Goal: Task Accomplishment & Management: Manage account settings

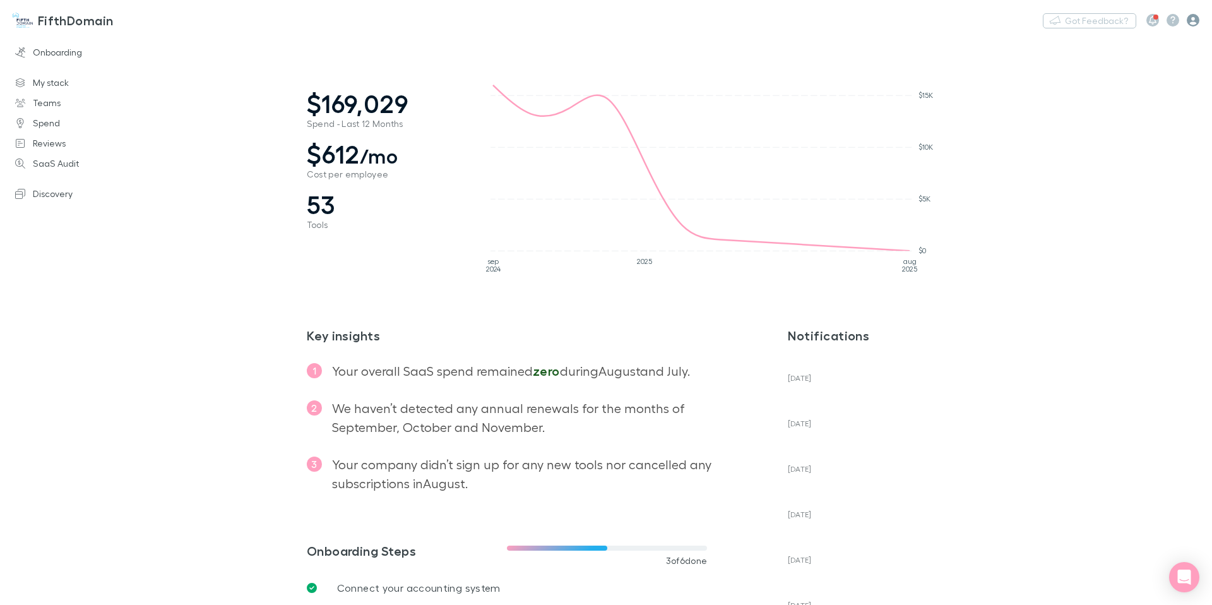
click at [1193, 20] on icon "button" at bounding box center [1192, 20] width 13 height 13
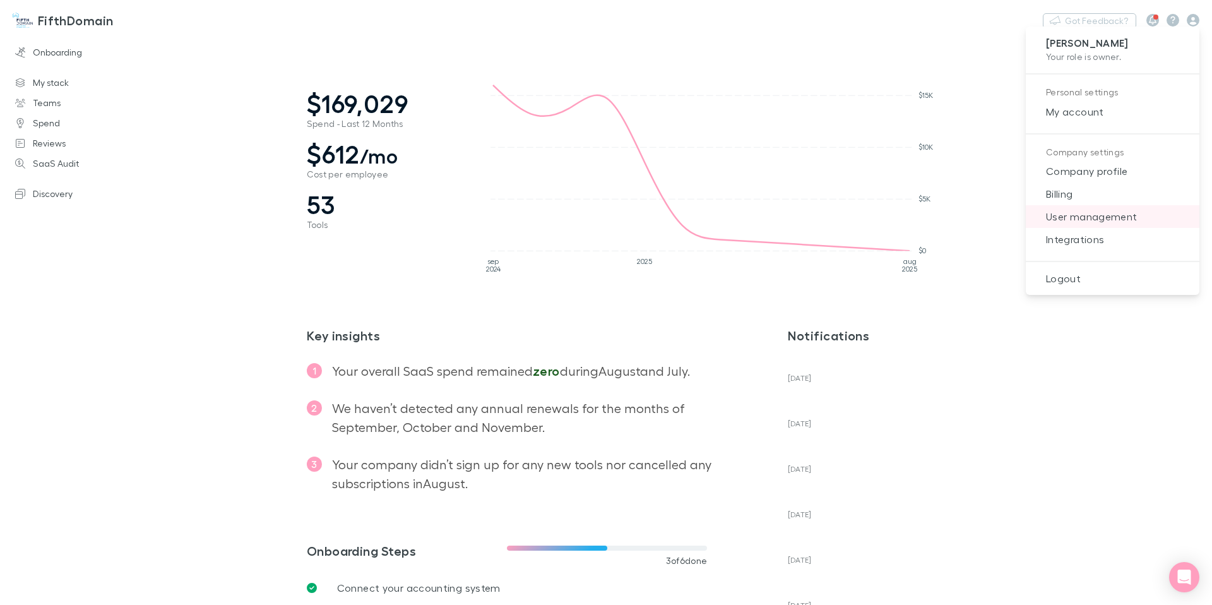
click at [1106, 210] on span "User management" at bounding box center [1112, 216] width 153 height 15
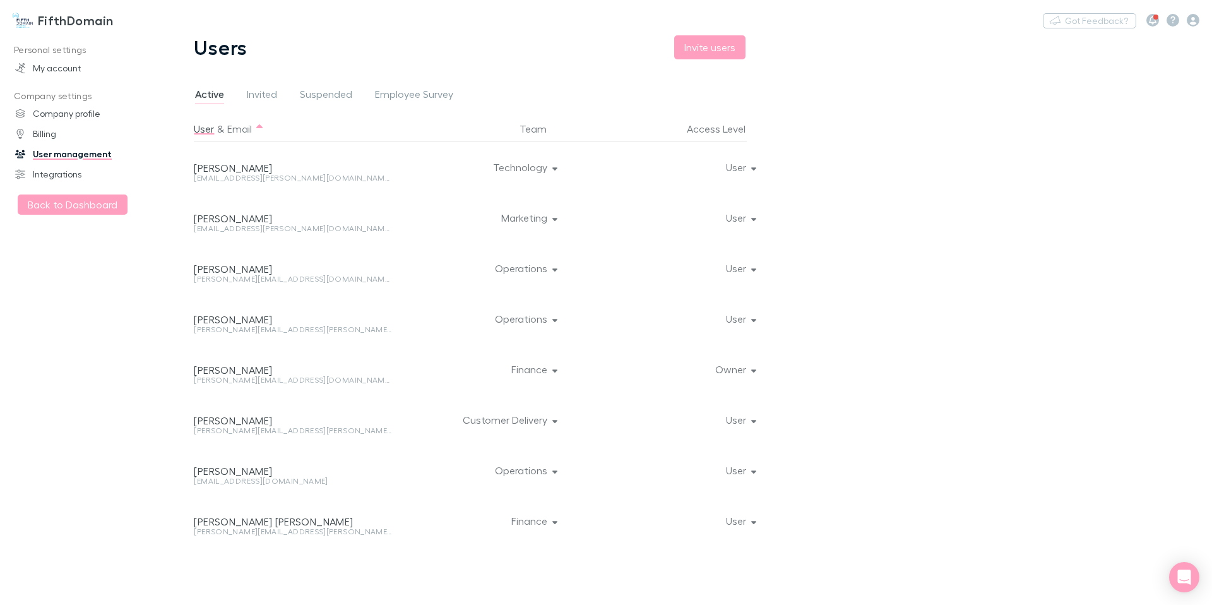
click at [752, 172] on div at bounding box center [751, 166] width 8 height 50
click at [754, 167] on icon "button" at bounding box center [754, 168] width 6 height 3
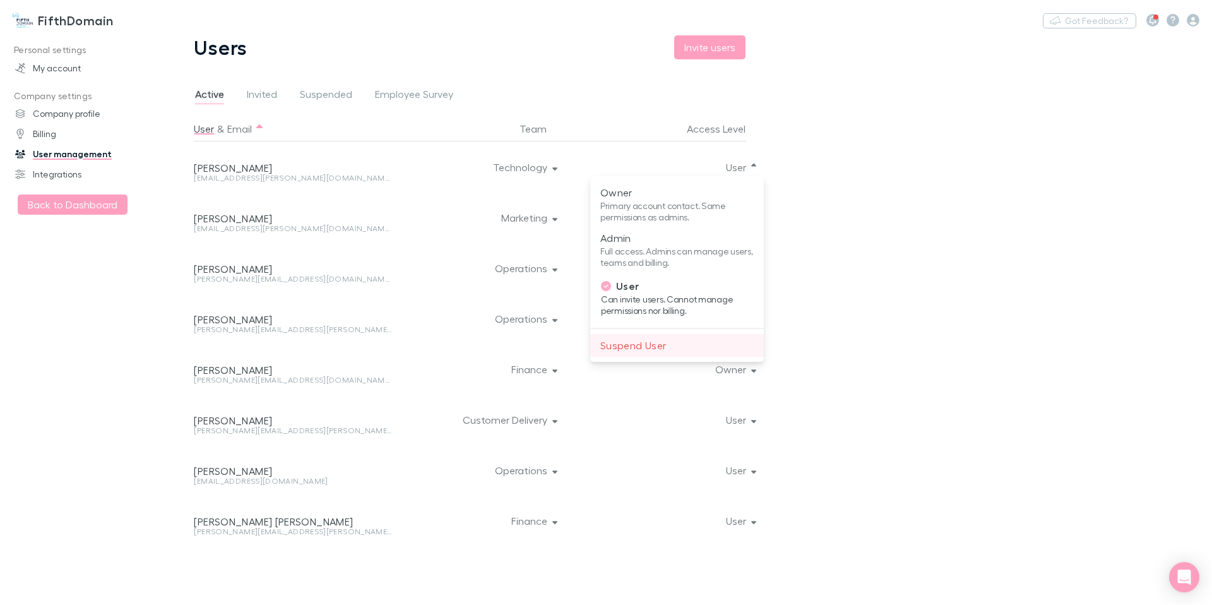
click at [678, 338] on p "Suspend User" at bounding box center [676, 345] width 153 height 15
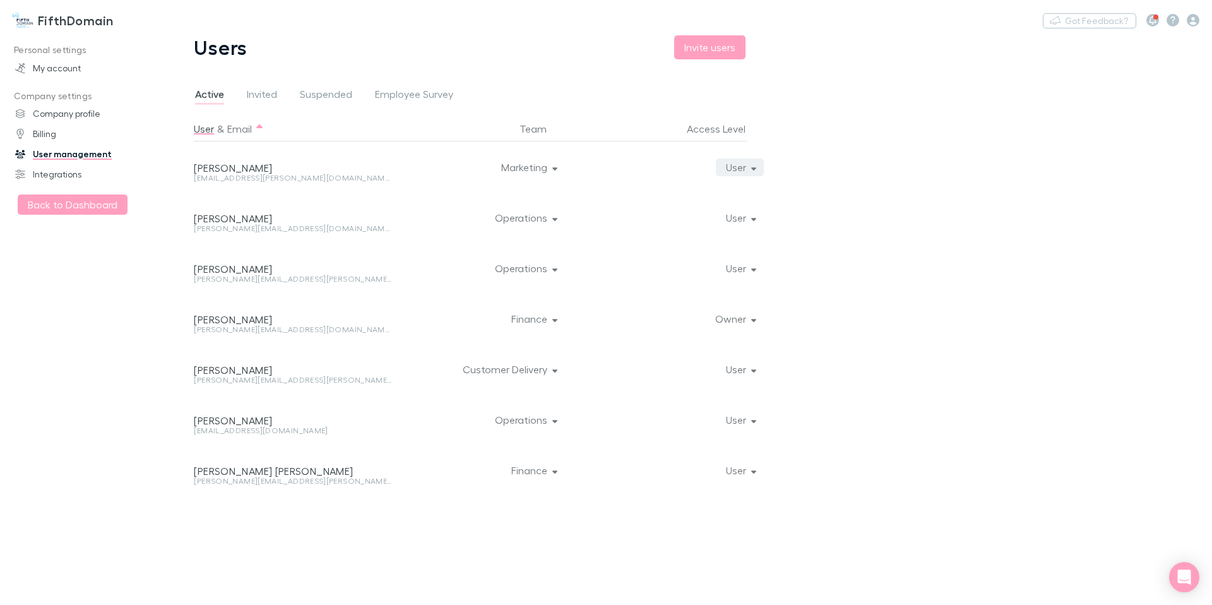
click at [754, 169] on icon "button" at bounding box center [754, 168] width 6 height 3
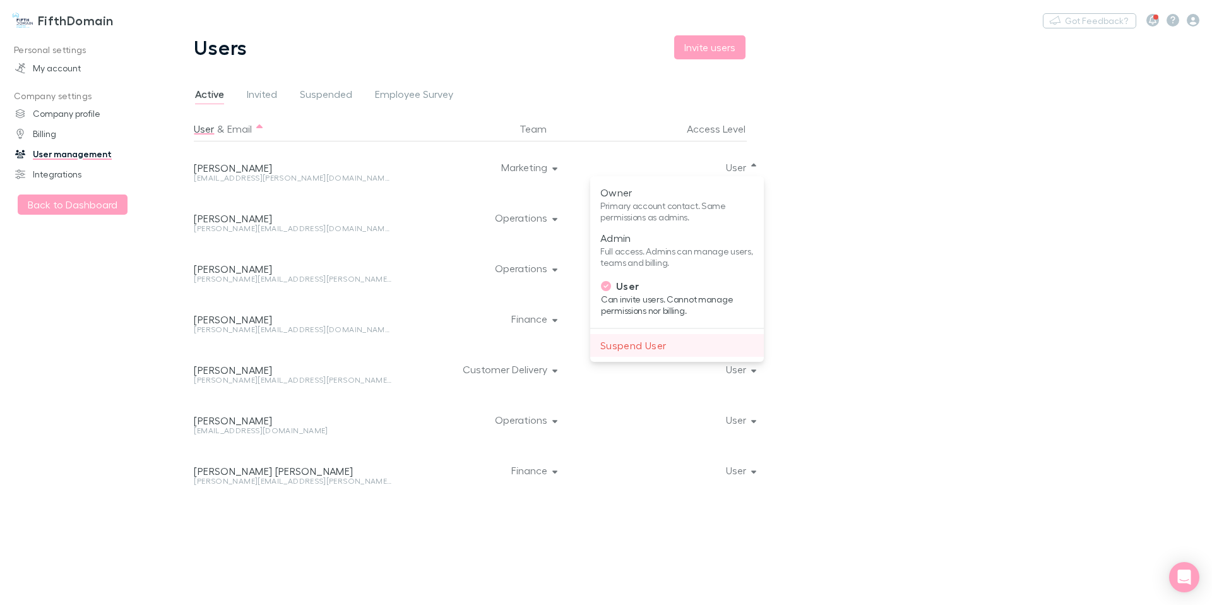
click at [657, 349] on p "Suspend User" at bounding box center [676, 345] width 153 height 15
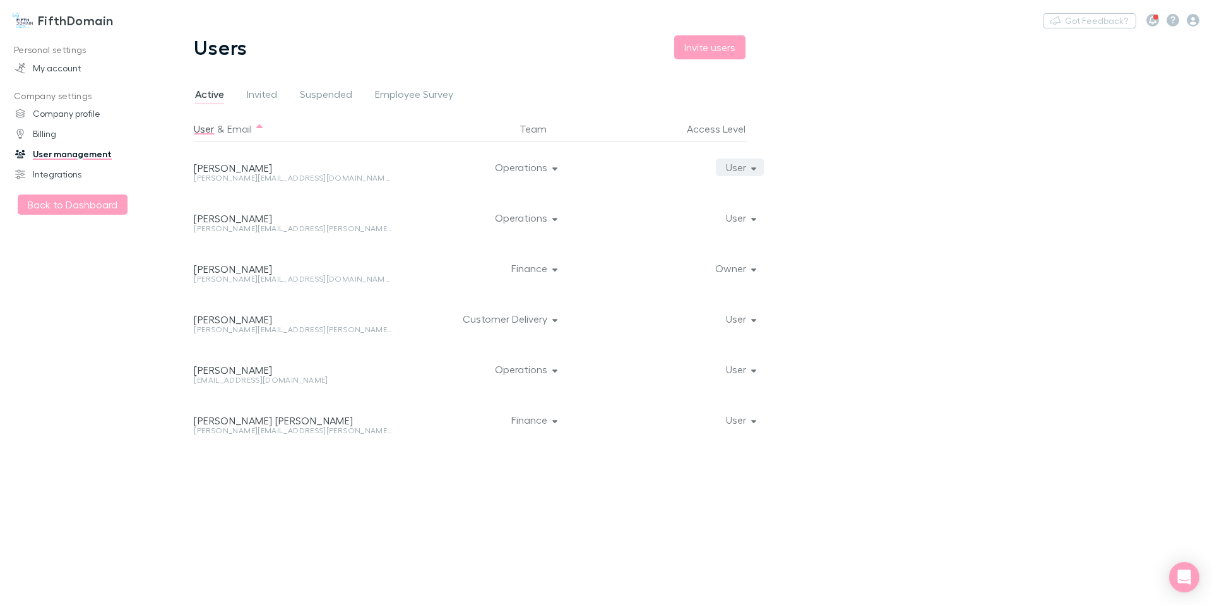
click at [756, 164] on button "User" at bounding box center [740, 167] width 49 height 18
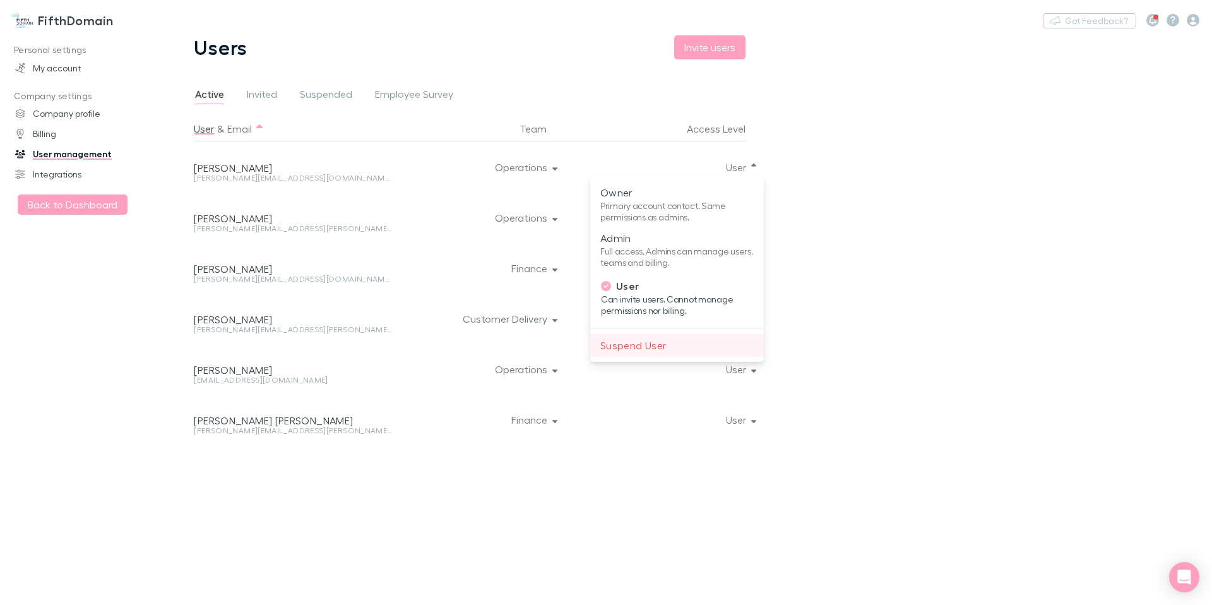
click at [656, 340] on p "Suspend User" at bounding box center [676, 345] width 153 height 15
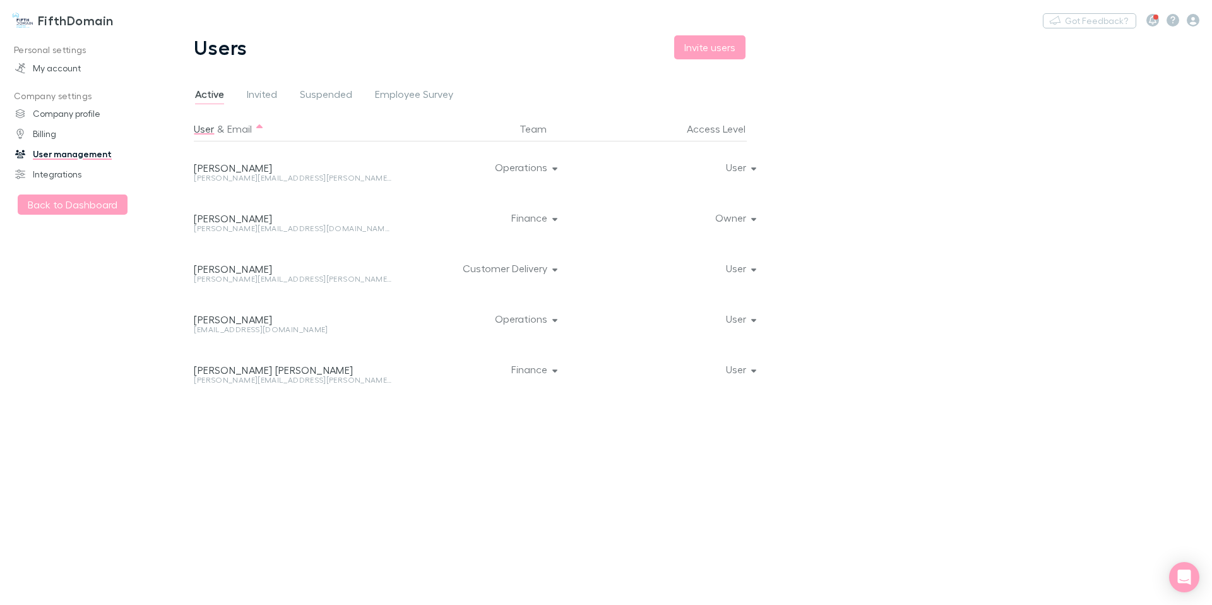
click at [754, 167] on div at bounding box center [751, 166] width 8 height 50
click at [757, 170] on button "User" at bounding box center [740, 167] width 49 height 18
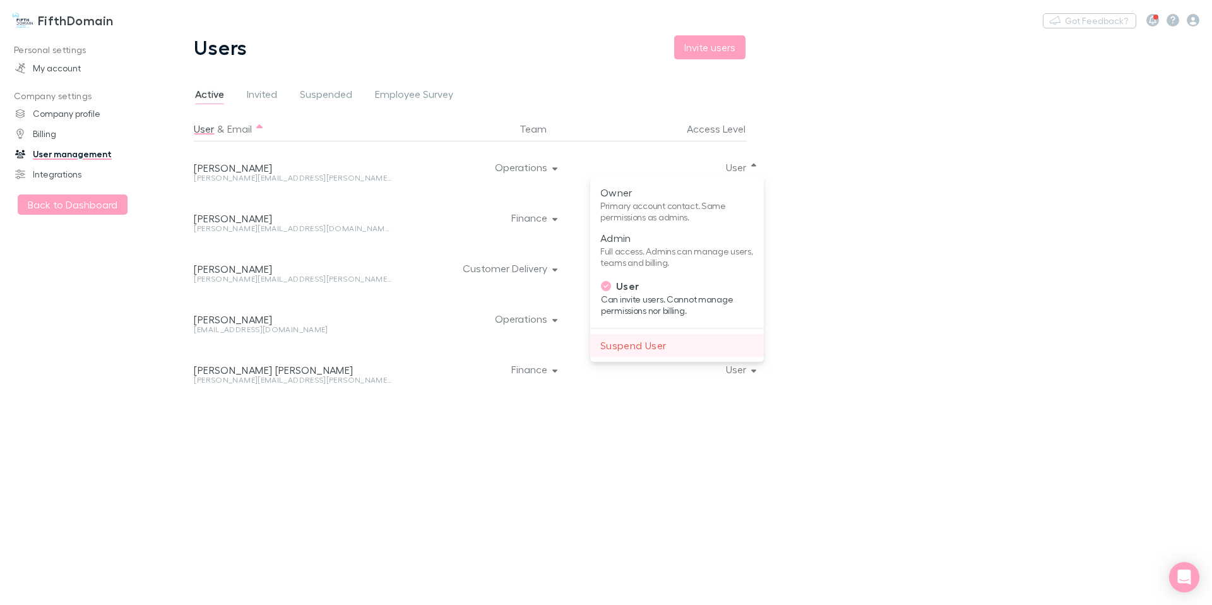
click at [644, 348] on p "Suspend User" at bounding box center [676, 345] width 153 height 15
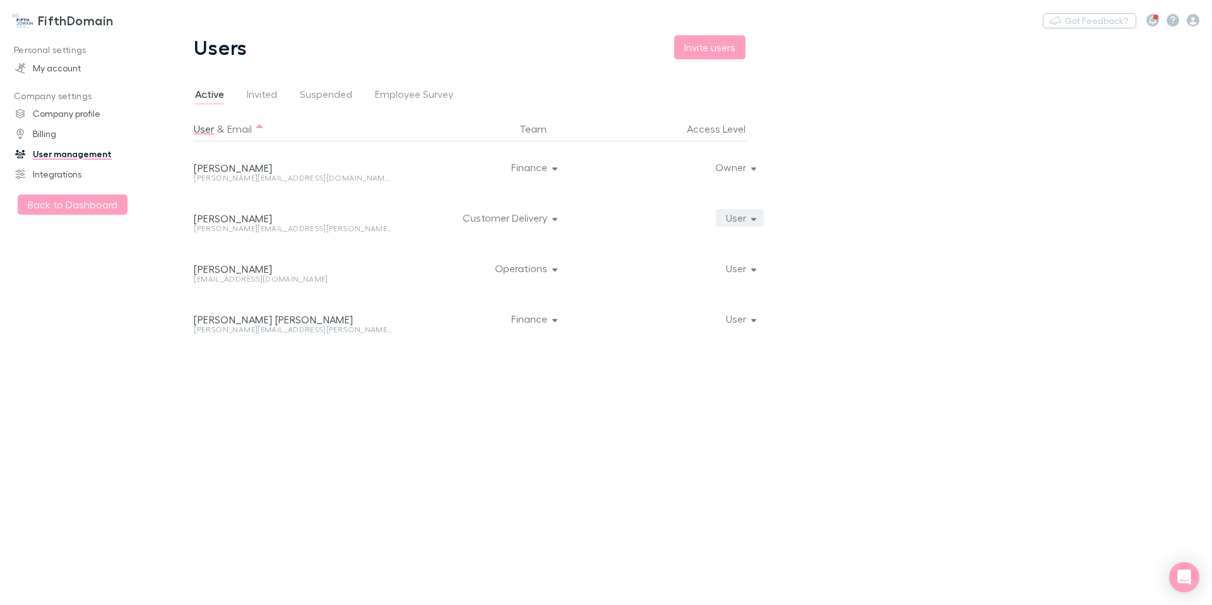
click at [757, 216] on button "User" at bounding box center [740, 218] width 49 height 18
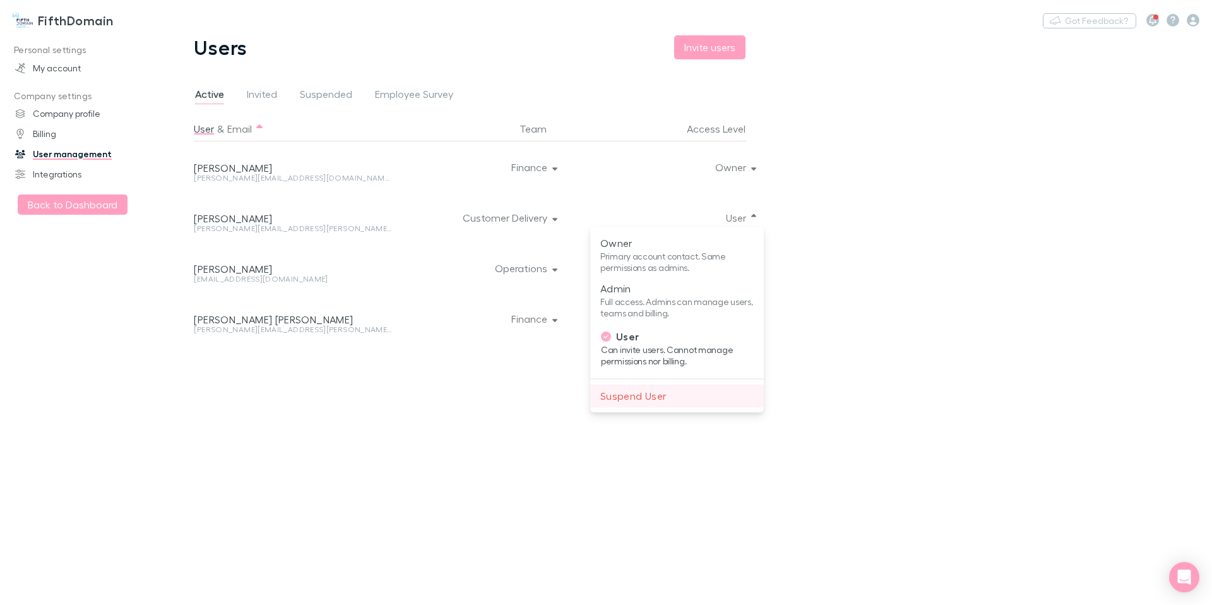
click at [656, 398] on p "Suspend User" at bounding box center [676, 395] width 153 height 15
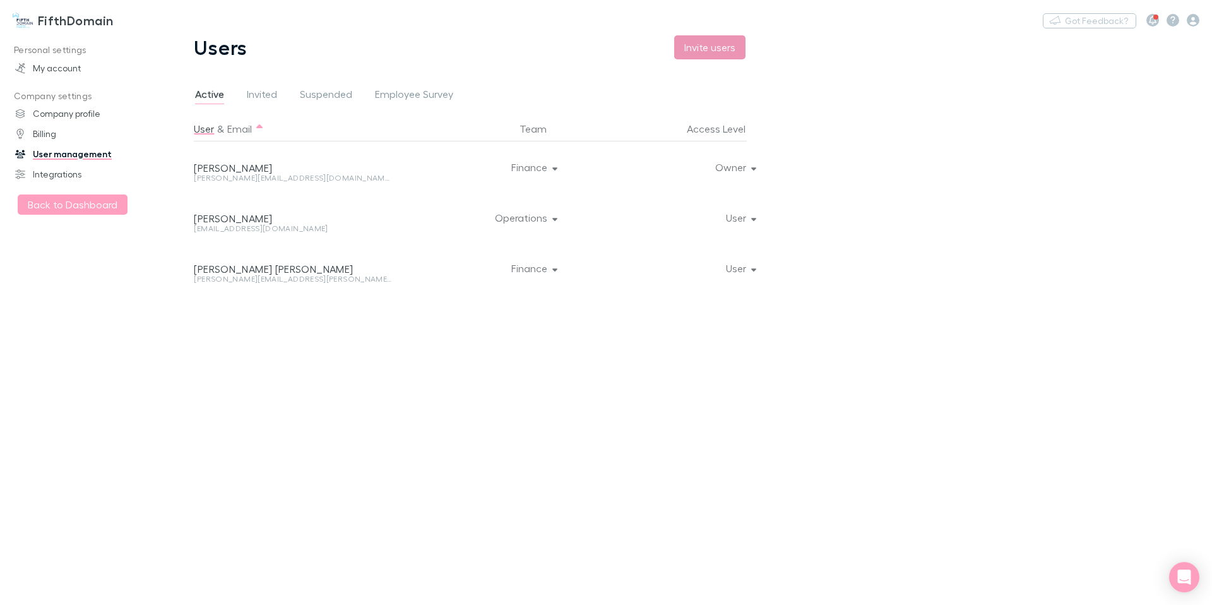
click at [726, 43] on button "Invite users" at bounding box center [709, 47] width 71 height 24
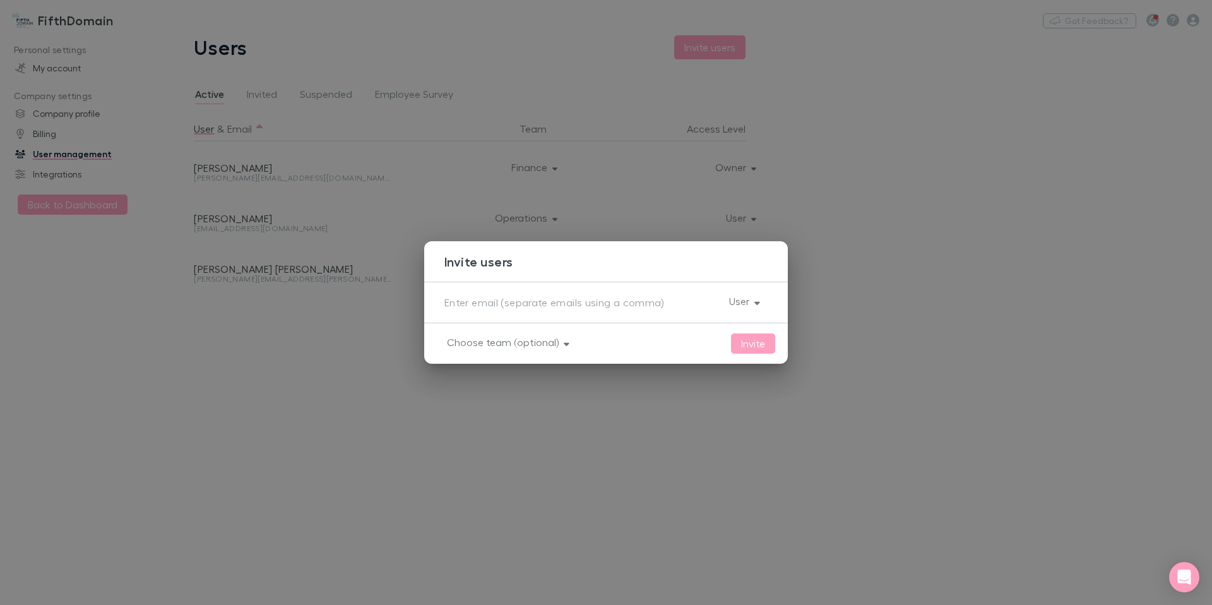
click at [560, 304] on textarea at bounding box center [581, 302] width 275 height 15
paste textarea "[PERSON_NAME][EMAIL_ADDRESS][PERSON_NAME][DOMAIN_NAME]"
type textarea "[PERSON_NAME][EMAIL_ADDRESS][PERSON_NAME][DOMAIN_NAME]"
click at [751, 300] on button "User" at bounding box center [743, 301] width 49 height 18
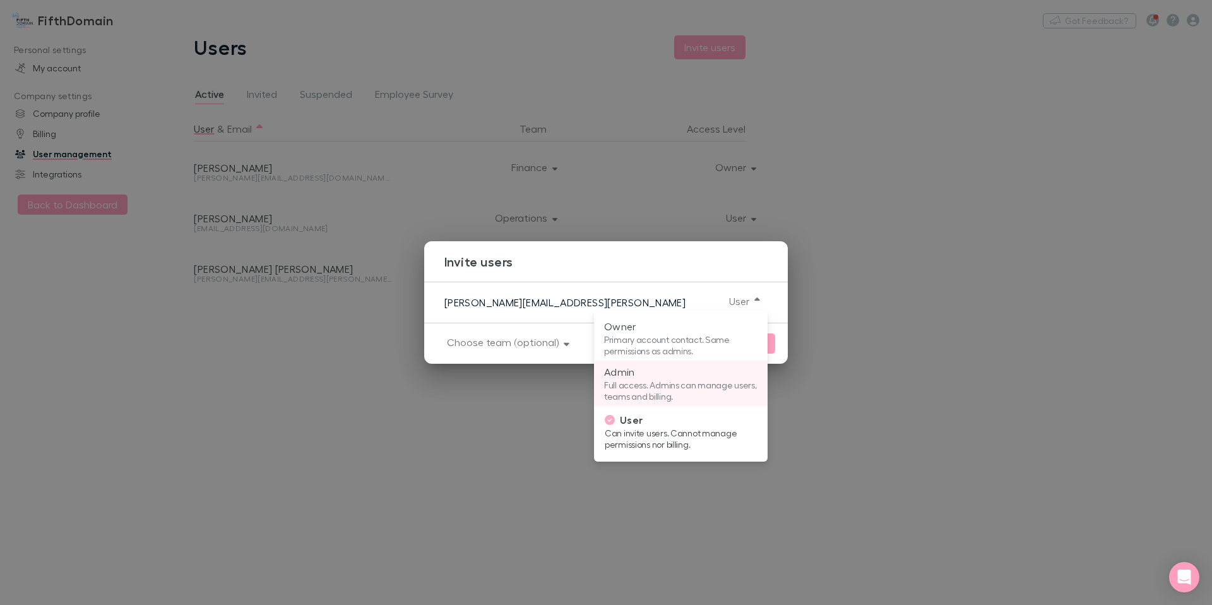
click at [691, 379] on p "Full access. Admins can manage users, teams and billing." at bounding box center [680, 390] width 153 height 23
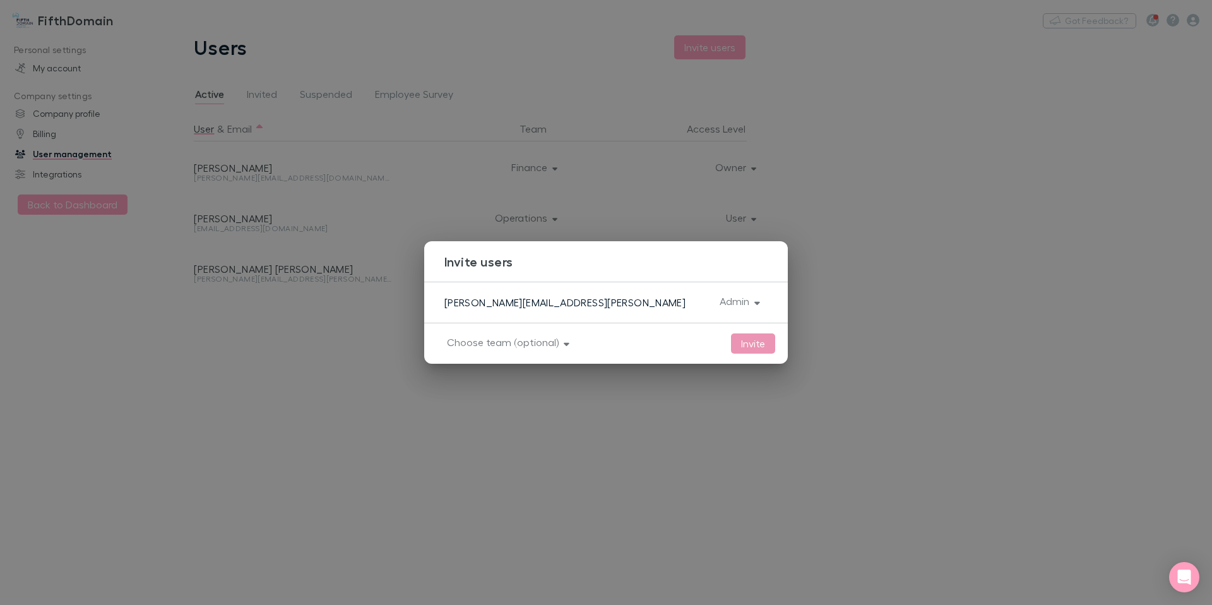
click at [752, 344] on button "Invite" at bounding box center [753, 343] width 44 height 20
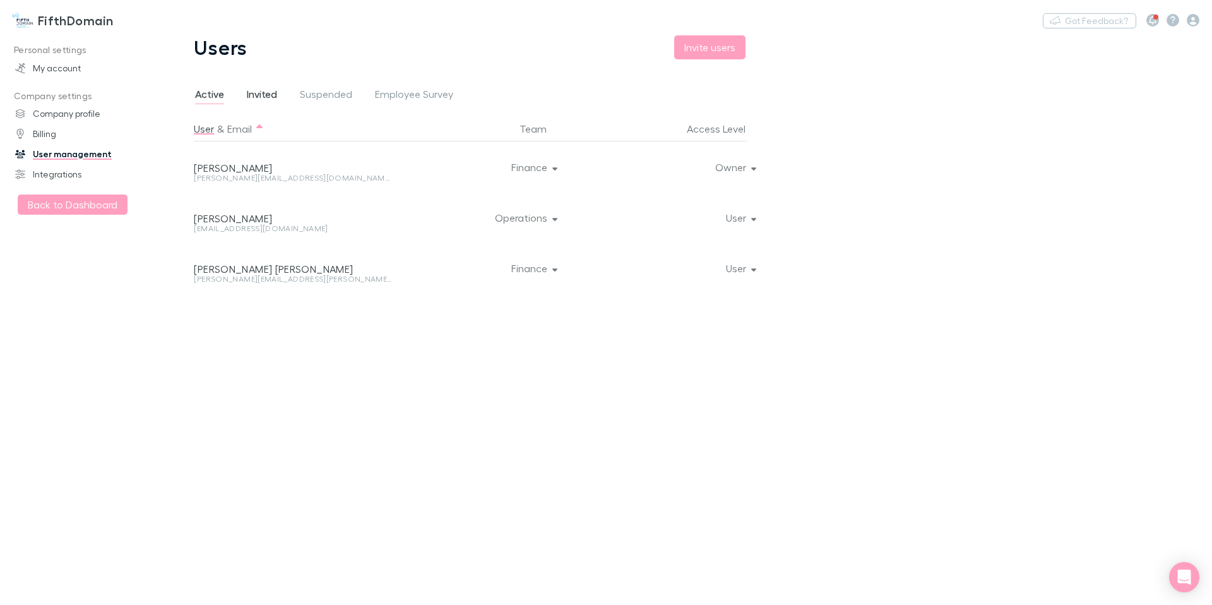
click at [266, 97] on span "Invited" at bounding box center [262, 96] width 30 height 16
click at [215, 98] on span "Active" at bounding box center [209, 96] width 29 height 16
click at [74, 23] on h3 "FifthDomain" at bounding box center [76, 20] width 76 height 15
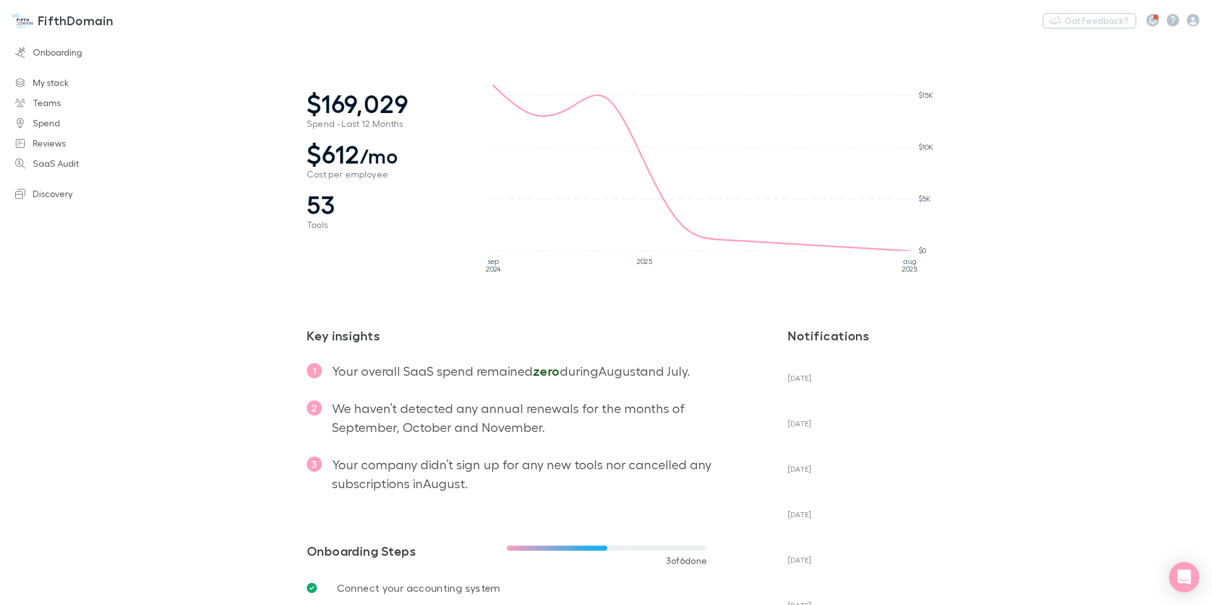
click at [55, 21] on h3 "FifthDomain" at bounding box center [76, 20] width 76 height 15
click at [25, 21] on img at bounding box center [23, 20] width 20 height 15
click at [1188, 21] on icon "button" at bounding box center [1192, 20] width 13 height 13
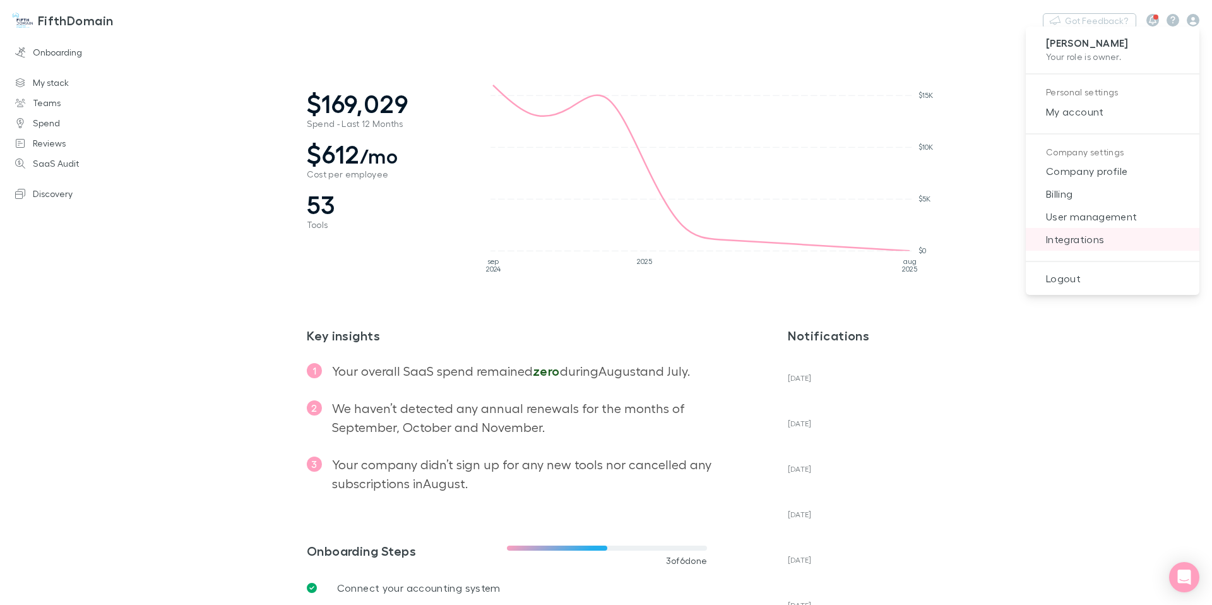
click at [1060, 238] on span "Integrations" at bounding box center [1112, 239] width 153 height 15
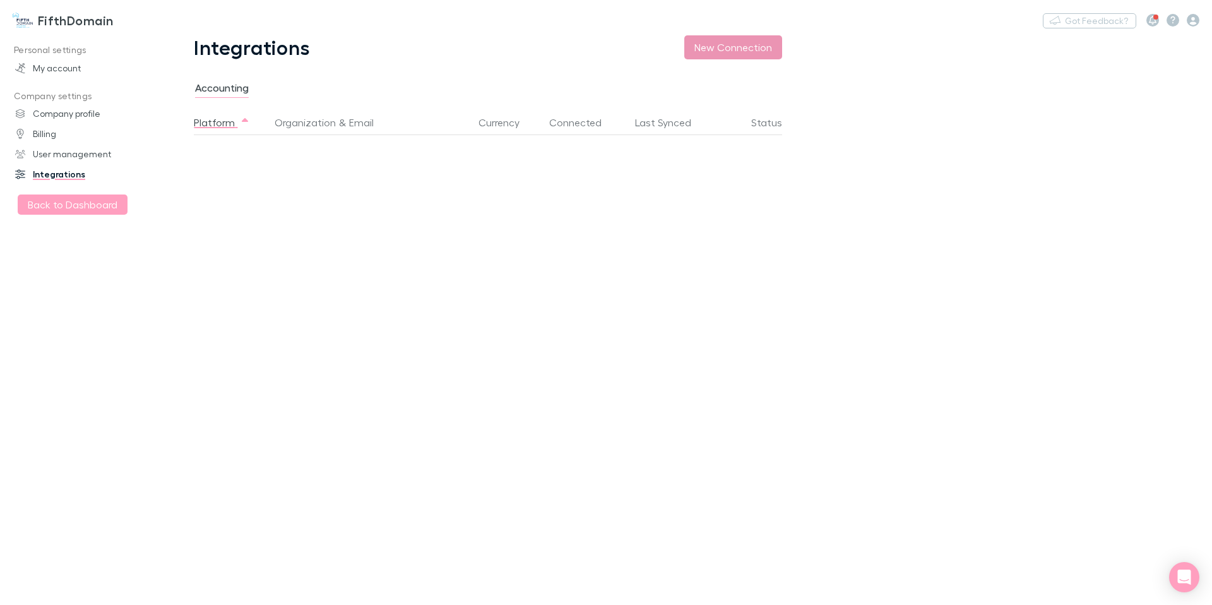
click at [718, 50] on button "New Connection" at bounding box center [733, 47] width 98 height 24
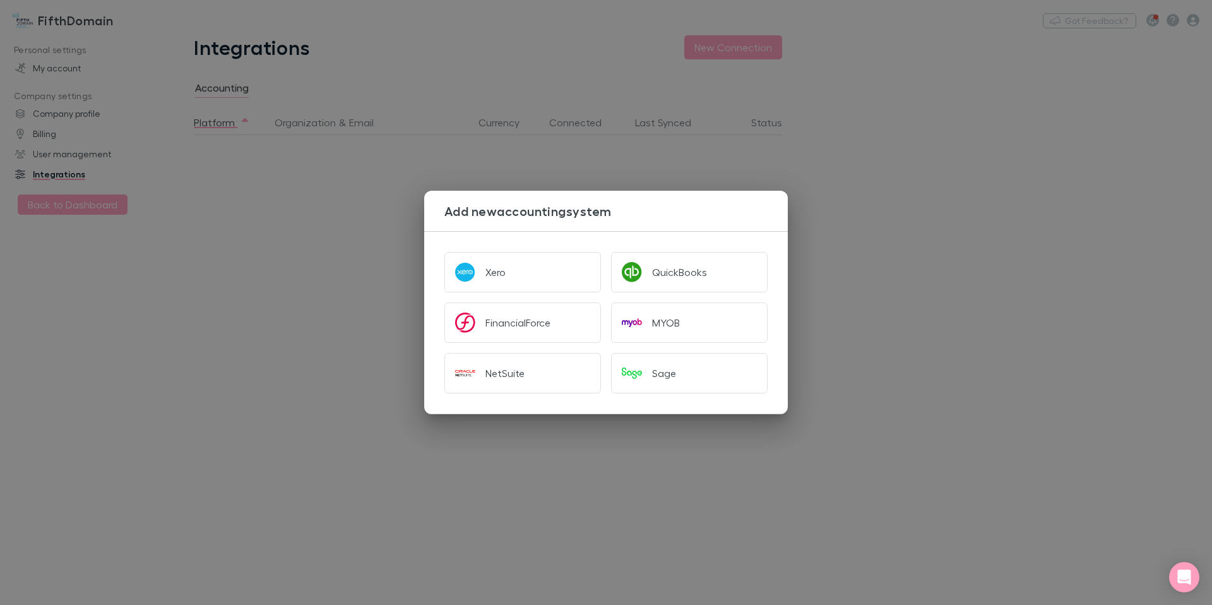
click at [220, 314] on div "Add new accounting system Xero QuickBooks FinancialForce MYOB NetSuite Sage" at bounding box center [606, 302] width 1212 height 605
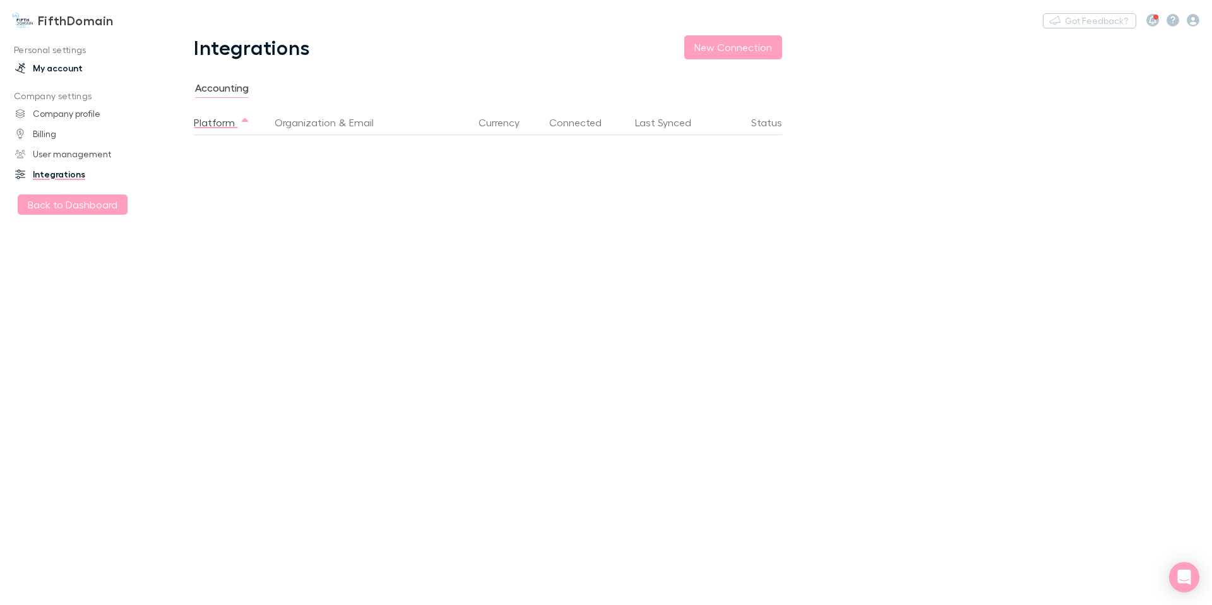
click at [74, 70] on link "My account" at bounding box center [82, 68] width 158 height 20
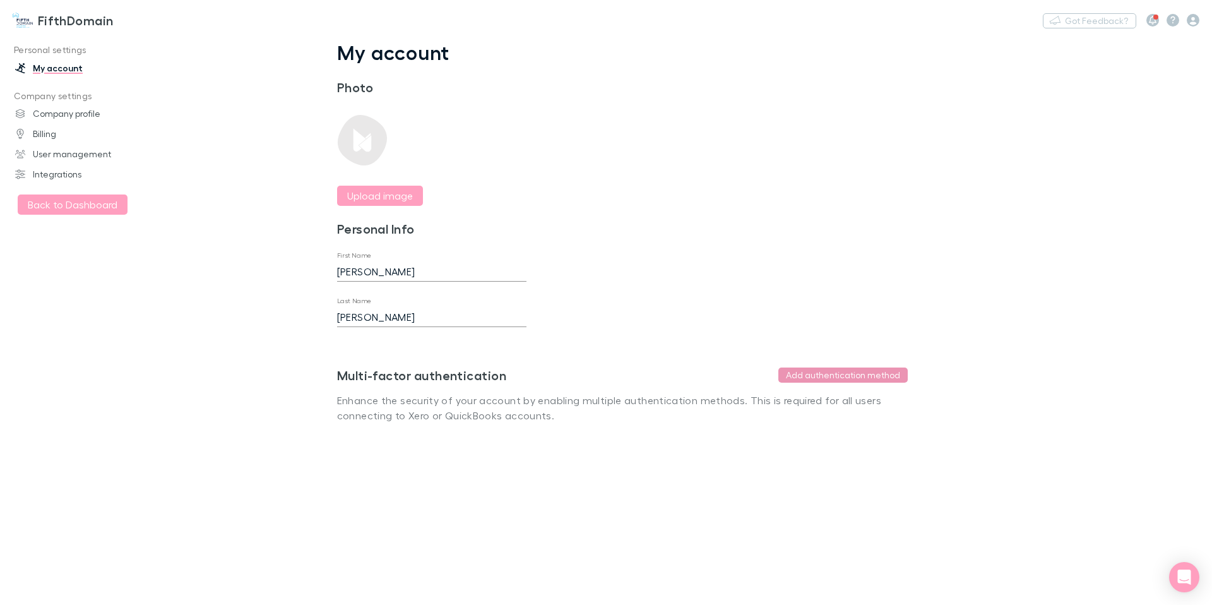
click at [850, 375] on button "Add authentication method" at bounding box center [842, 374] width 129 height 15
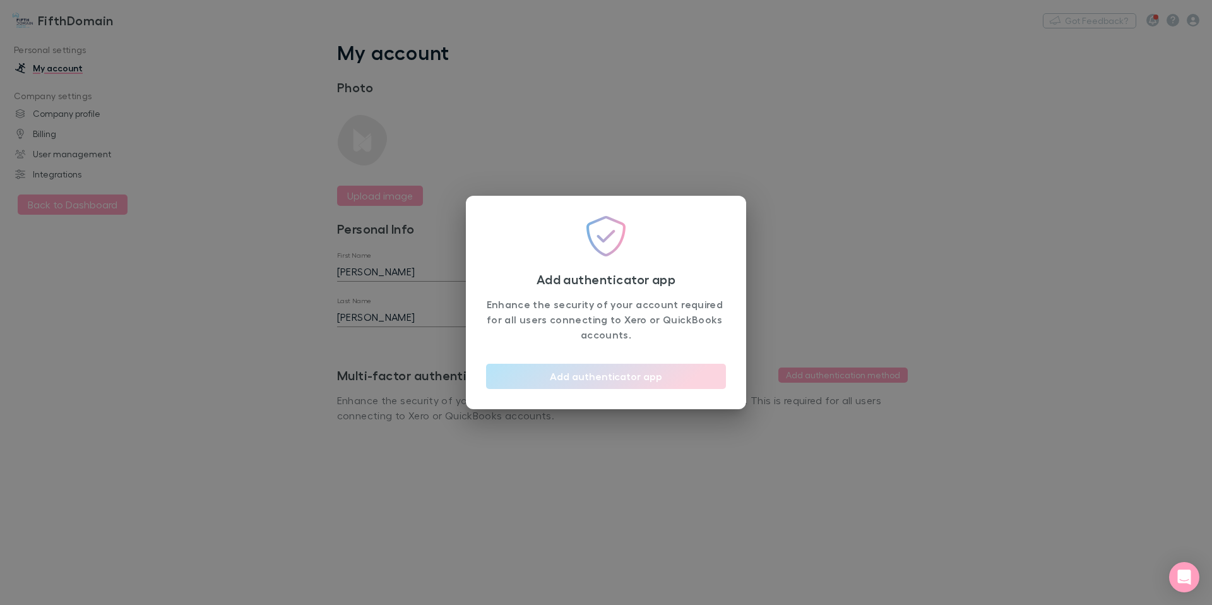
click at [649, 378] on button "Add authenticator app" at bounding box center [606, 376] width 240 height 25
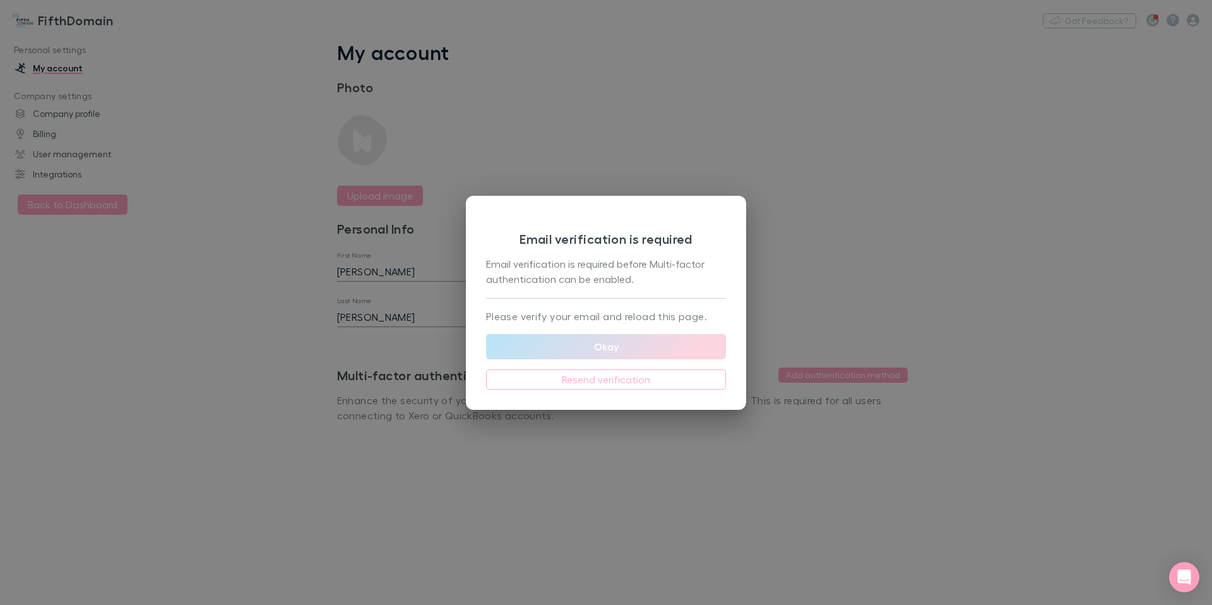
click at [610, 357] on button "Okay" at bounding box center [606, 346] width 240 height 25
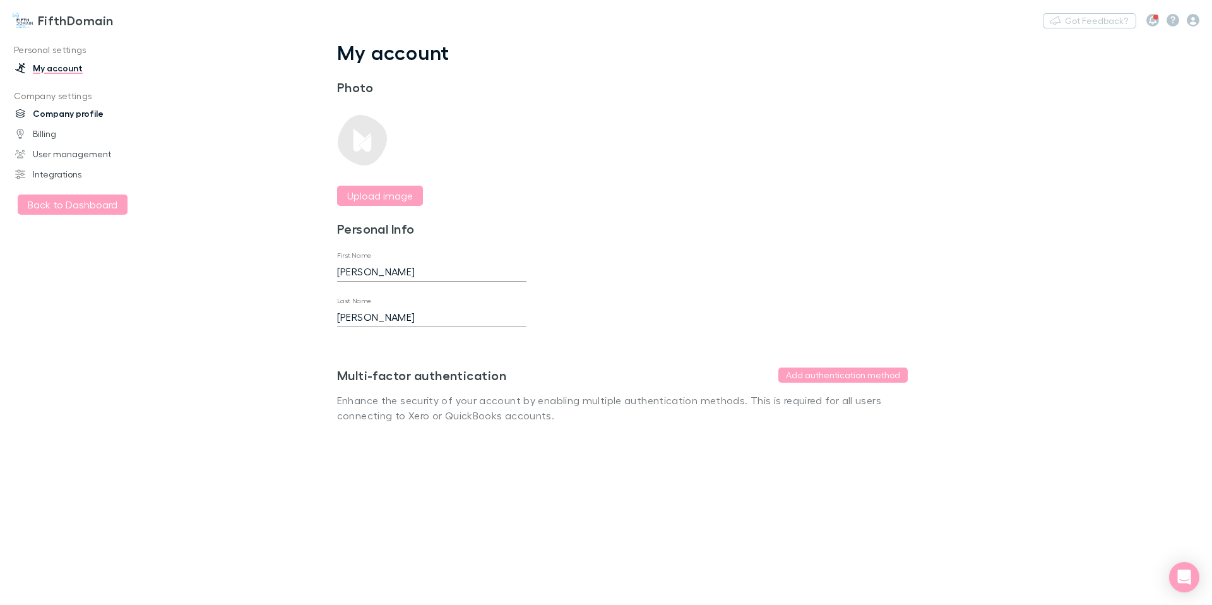
click at [84, 110] on link "Company profile" at bounding box center [82, 113] width 158 height 20
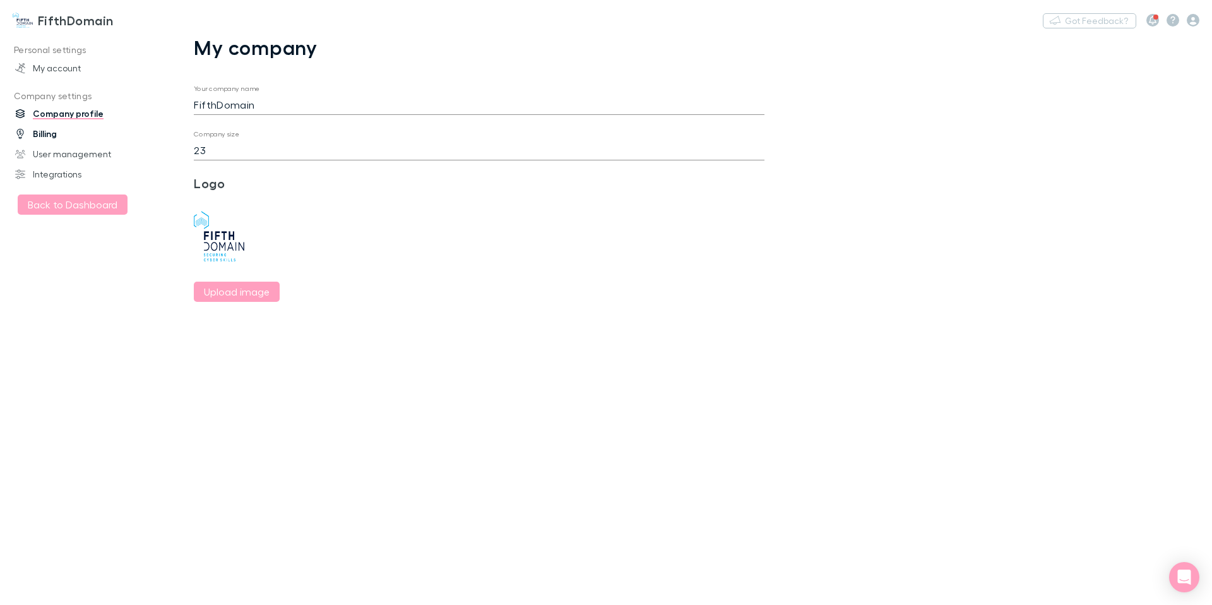
click at [45, 136] on link "Billing" at bounding box center [82, 134] width 158 height 20
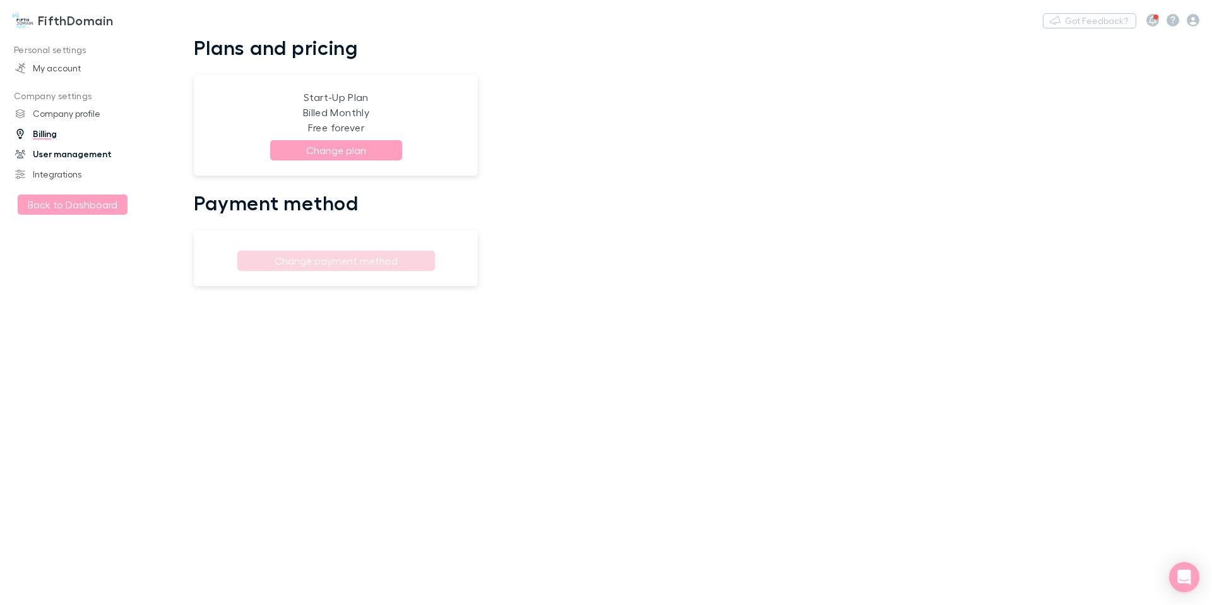
click at [64, 155] on link "User management" at bounding box center [82, 154] width 158 height 20
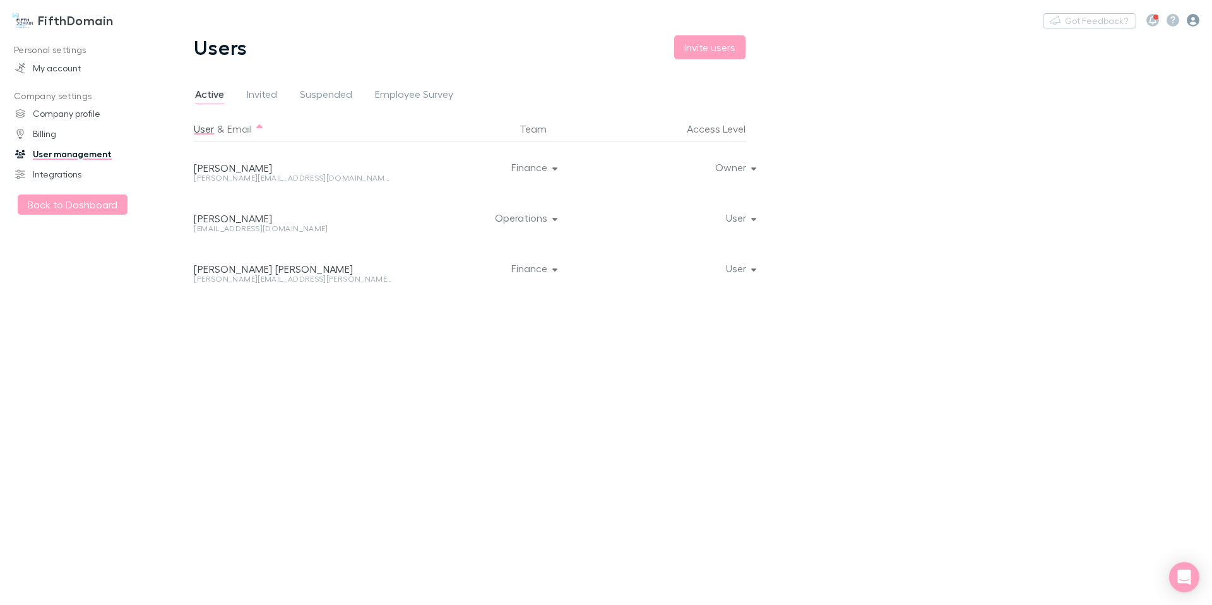
click at [1191, 18] on icon "button" at bounding box center [1192, 20] width 13 height 13
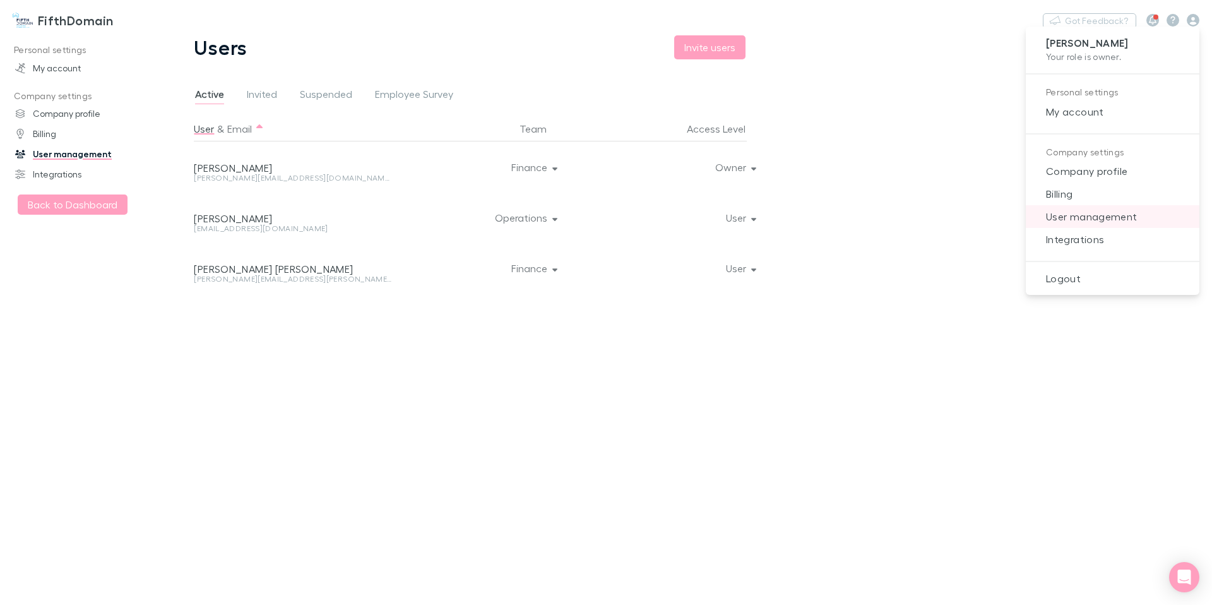
click at [1116, 213] on span "User management" at bounding box center [1112, 216] width 153 height 15
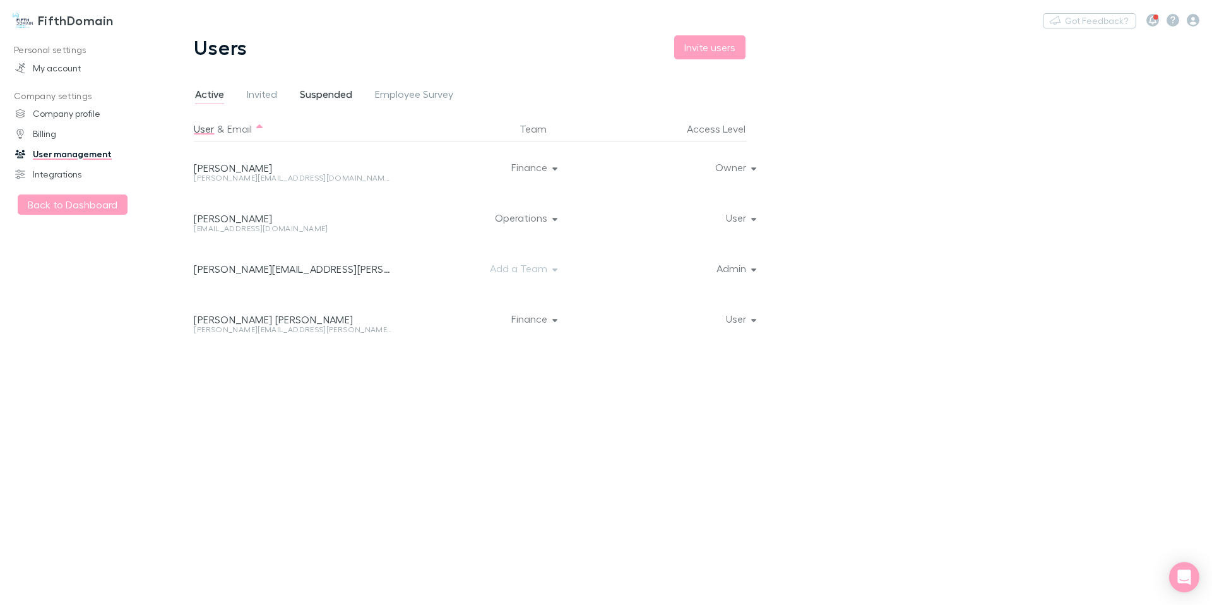
click at [316, 93] on span "Suspended" at bounding box center [326, 96] width 52 height 16
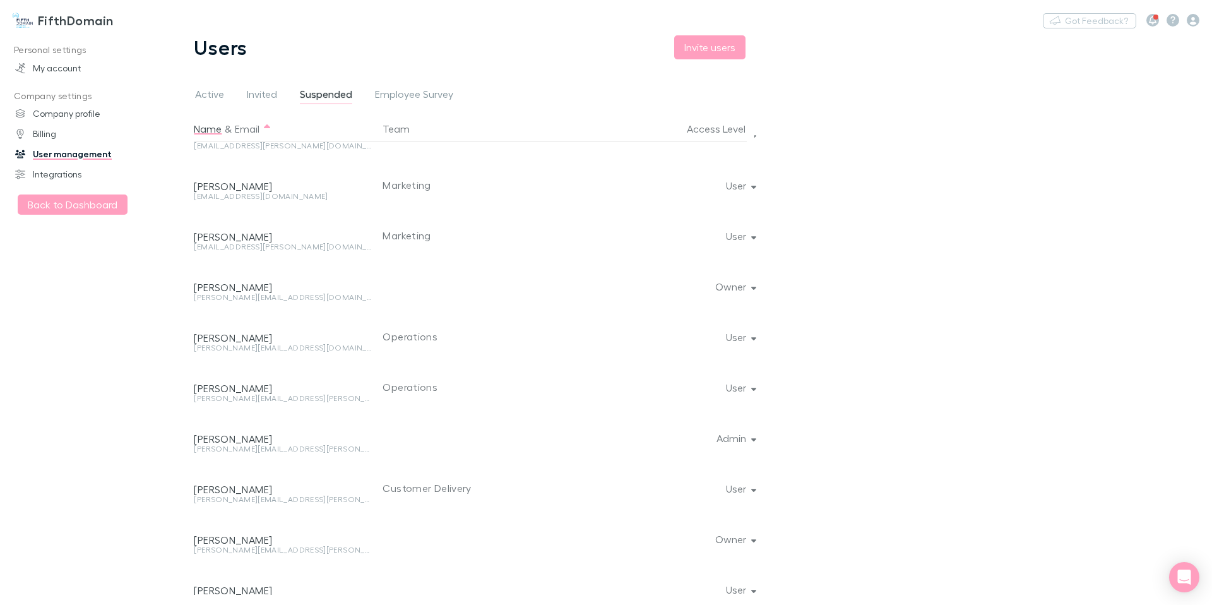
scroll to position [52, 0]
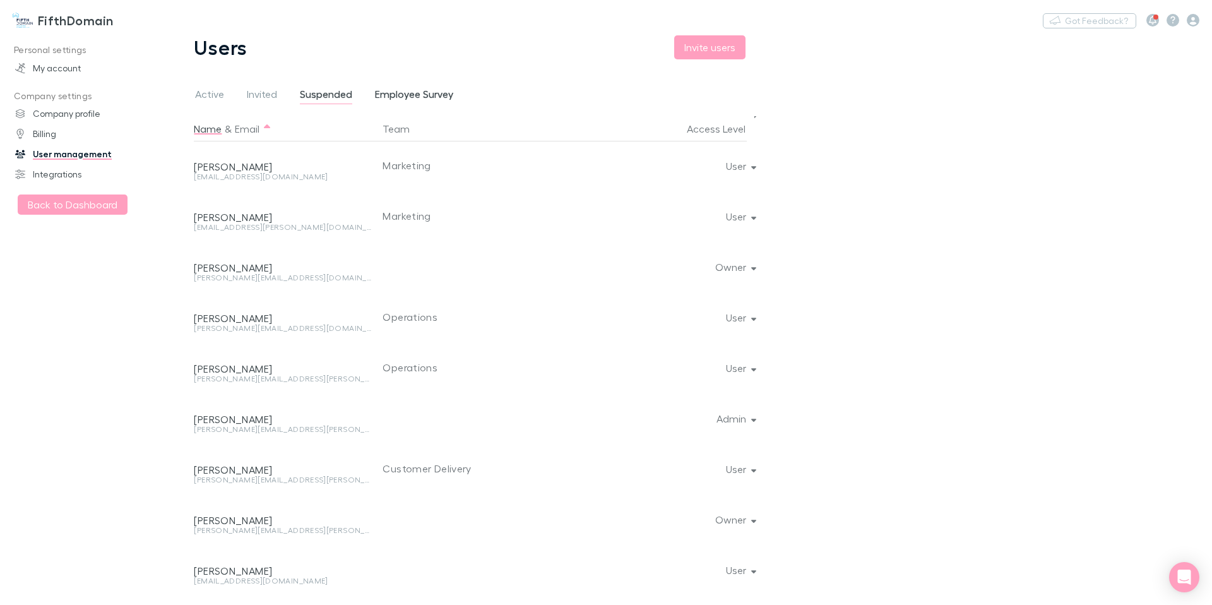
click at [434, 97] on span "Employee Survey" at bounding box center [414, 96] width 78 height 16
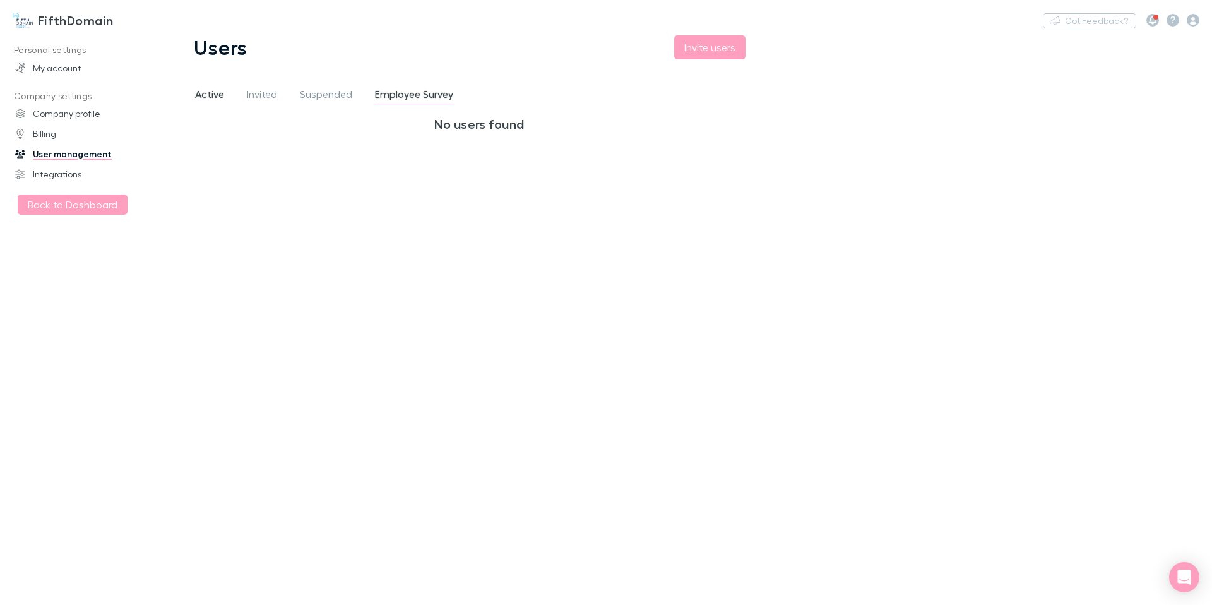
click at [218, 94] on span "Active" at bounding box center [209, 96] width 29 height 16
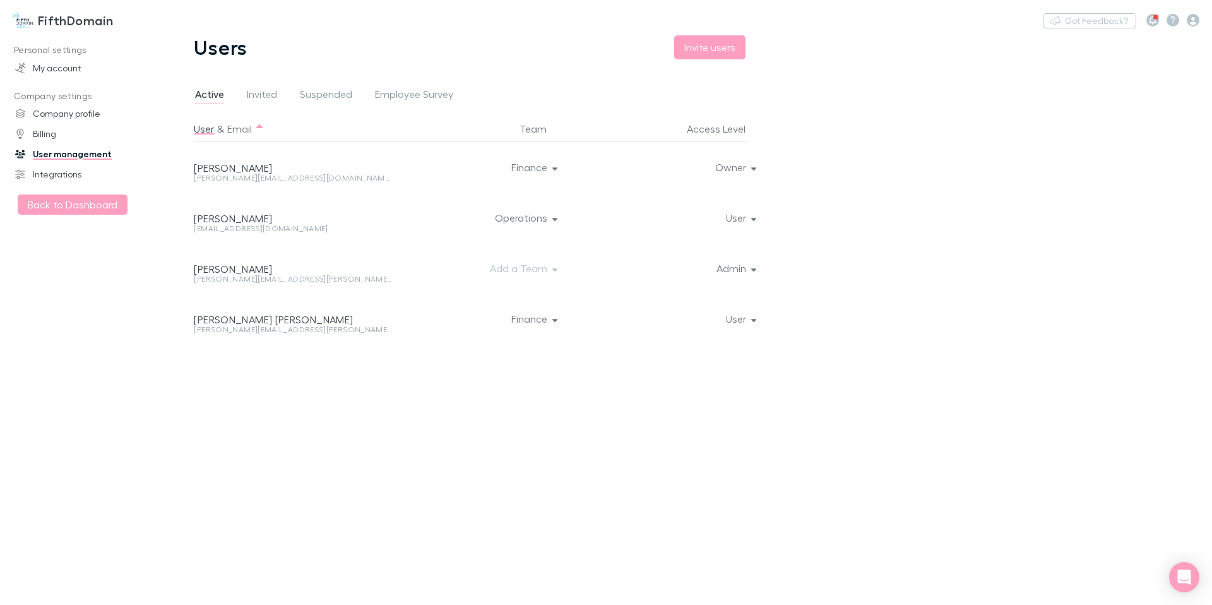
click at [547, 165] on button "Finance" at bounding box center [533, 167] width 64 height 18
click at [494, 290] on p "Operations" at bounding box center [477, 288] width 153 height 15
click at [617, 458] on div at bounding box center [606, 302] width 1212 height 605
click at [543, 270] on button "Add a Team" at bounding box center [523, 268] width 86 height 18
click at [764, 410] on div at bounding box center [606, 302] width 1212 height 605
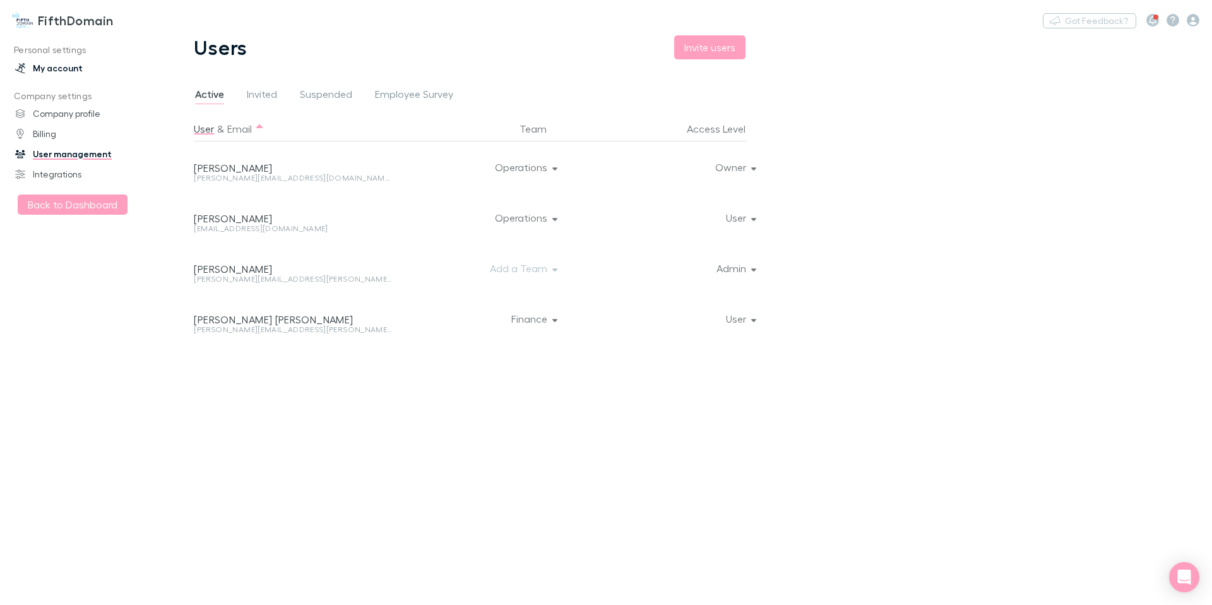
click at [56, 67] on link "My account" at bounding box center [82, 68] width 158 height 20
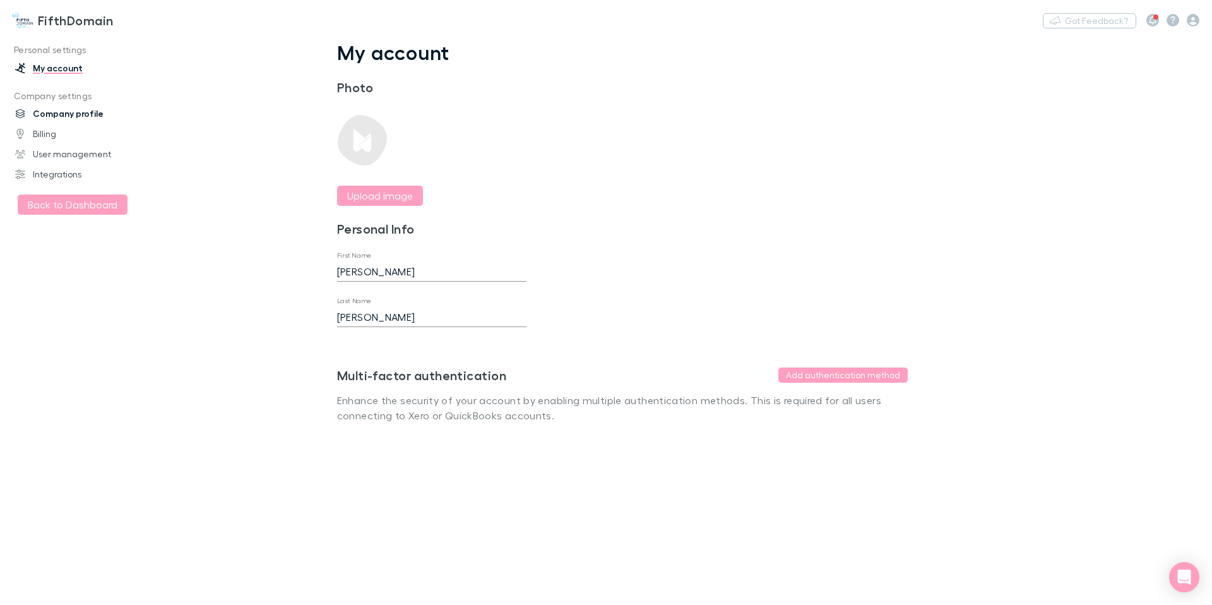
click at [82, 115] on link "Company profile" at bounding box center [82, 113] width 158 height 20
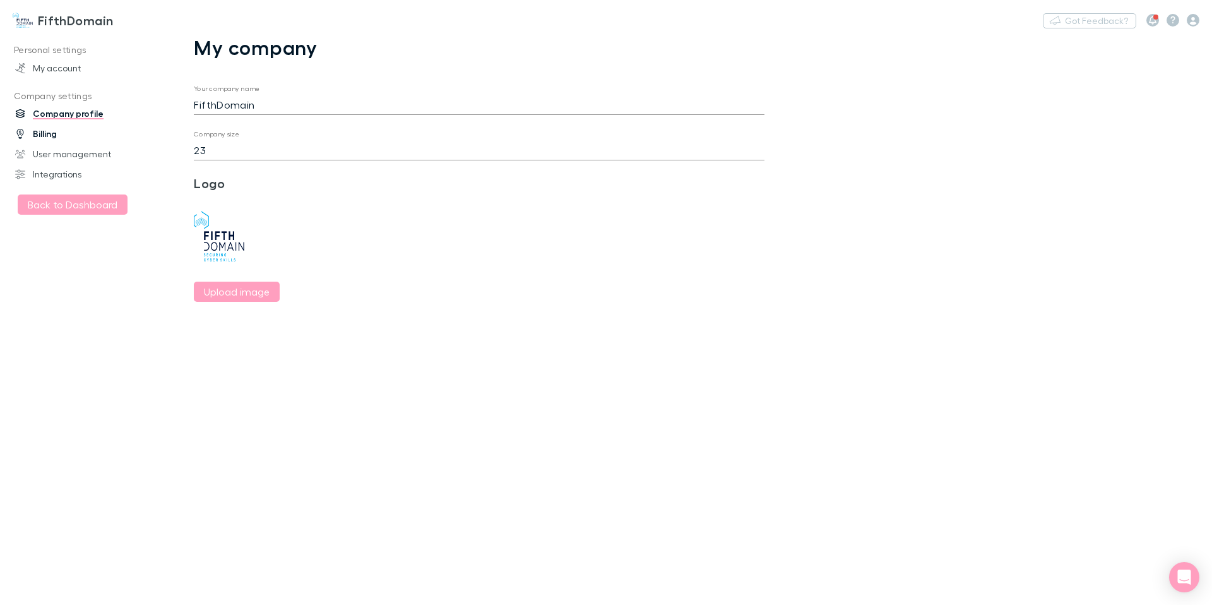
click at [47, 136] on link "Billing" at bounding box center [82, 134] width 158 height 20
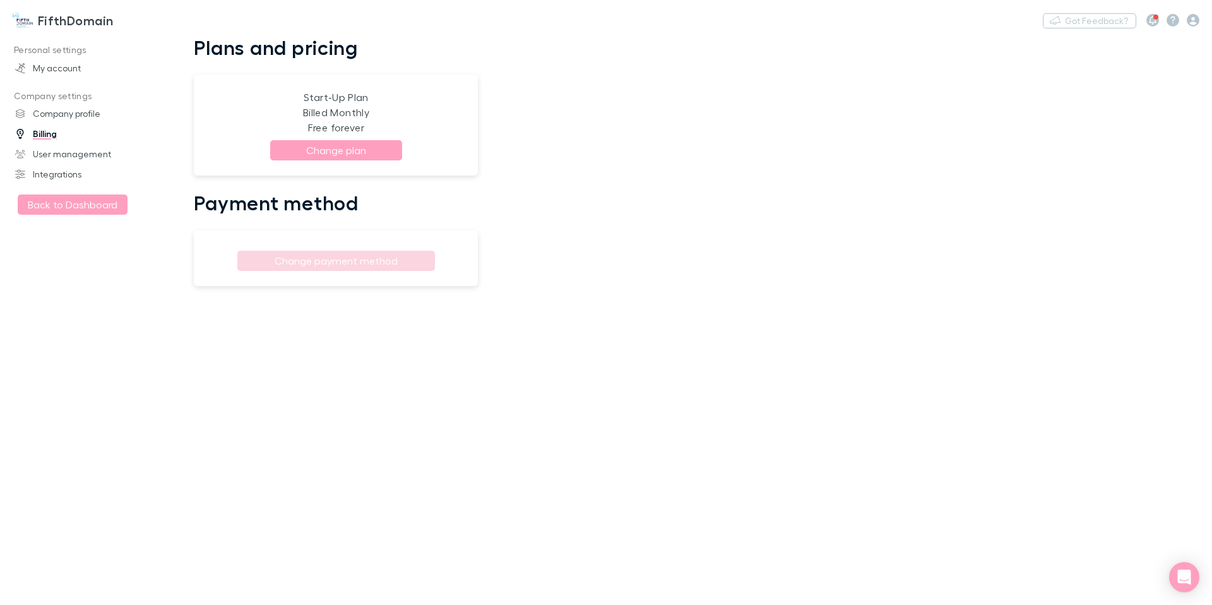
click at [81, 19] on h3 "FifthDomain" at bounding box center [76, 20] width 76 height 15
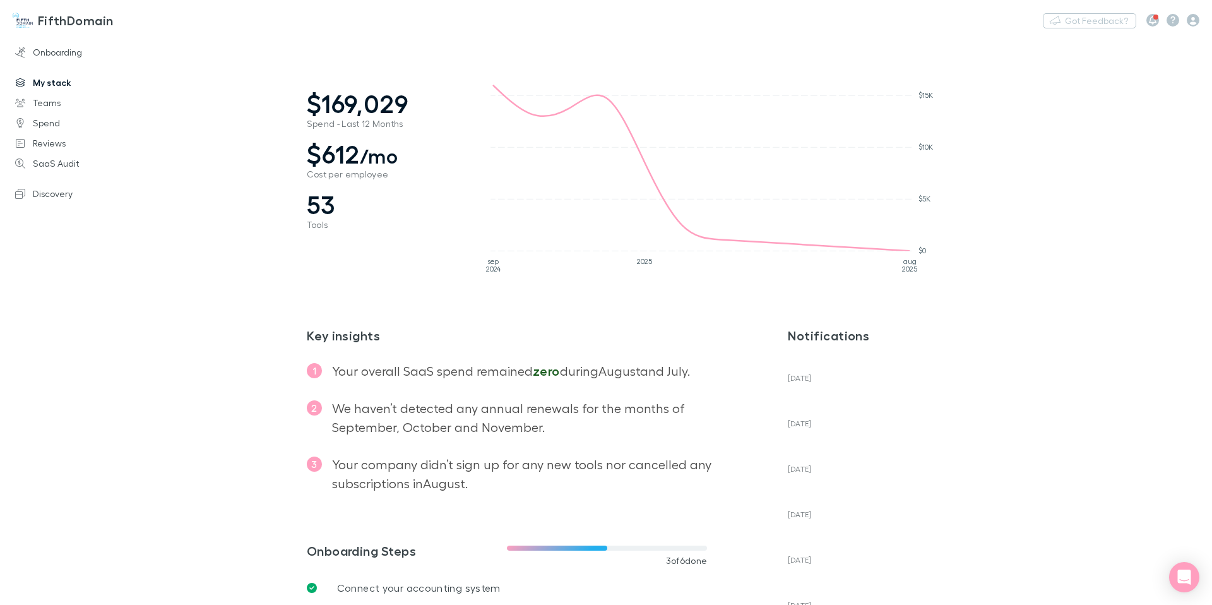
click at [54, 81] on link "My stack" at bounding box center [82, 83] width 158 height 20
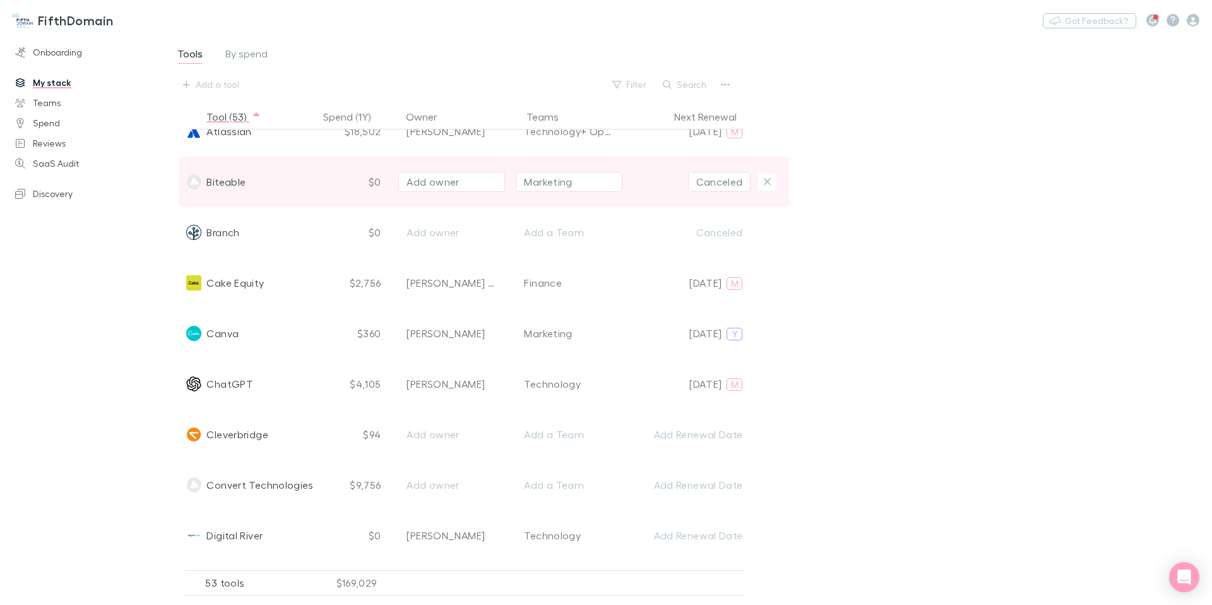
scroll to position [136, 0]
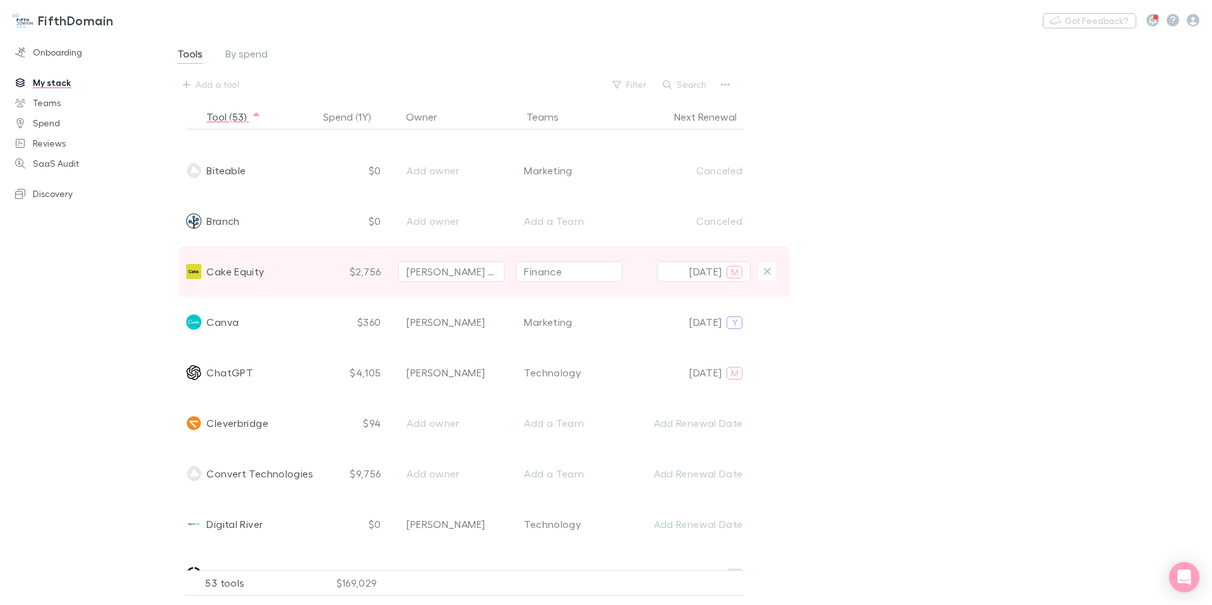
click at [237, 270] on span "Cake Equity" at bounding box center [234, 271] width 57 height 50
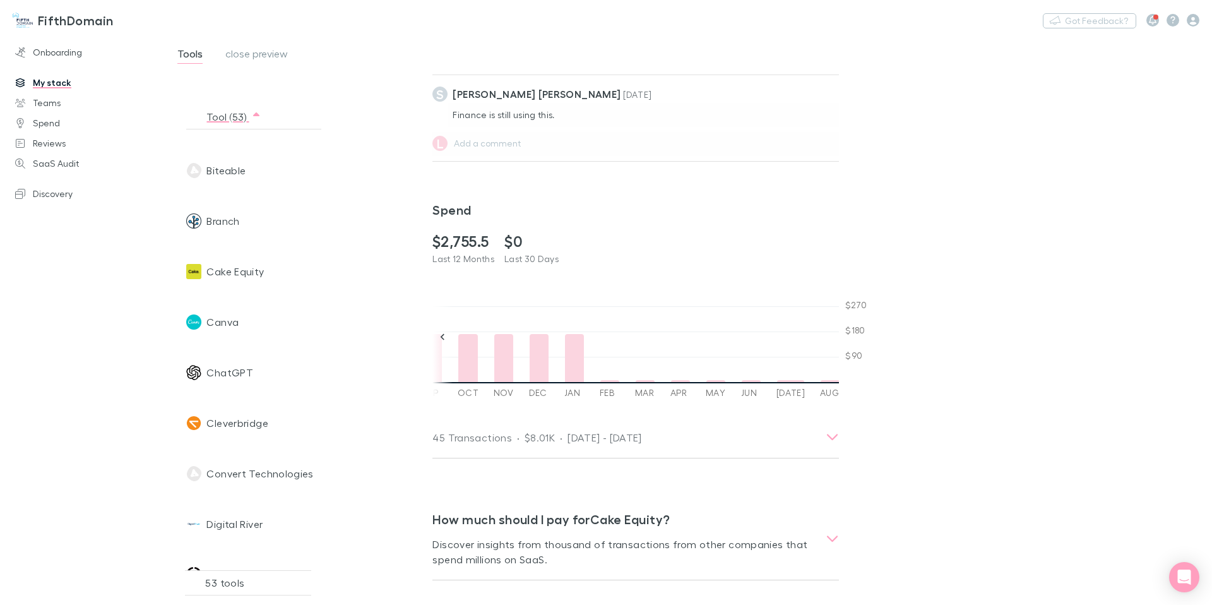
scroll to position [357, 0]
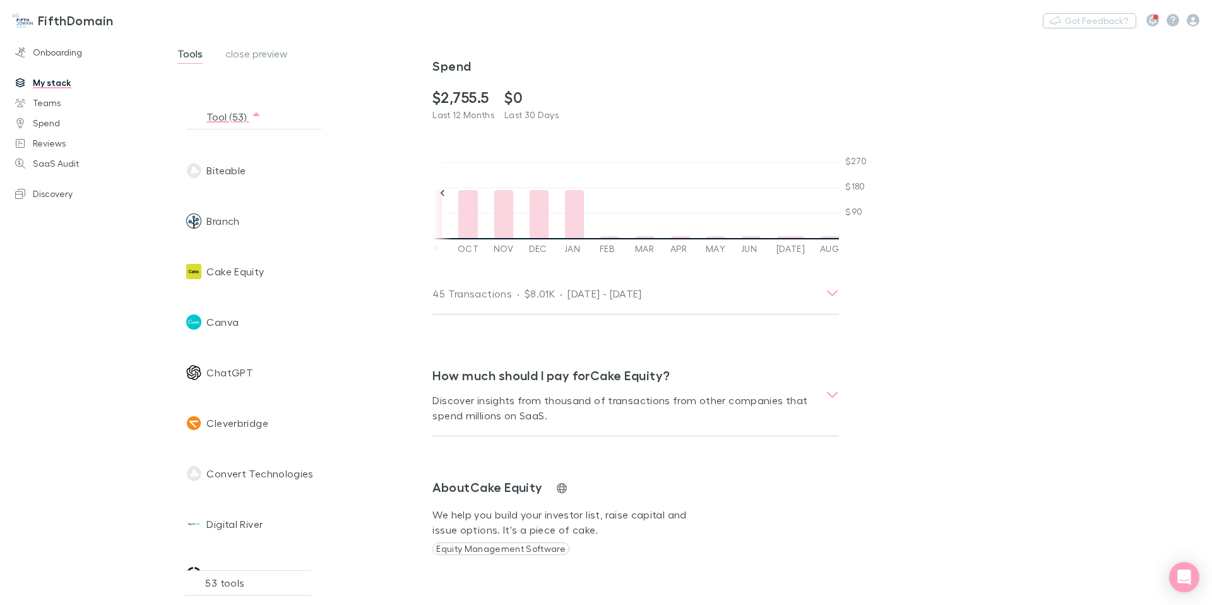
click at [73, 16] on h3 "FifthDomain" at bounding box center [76, 20] width 76 height 15
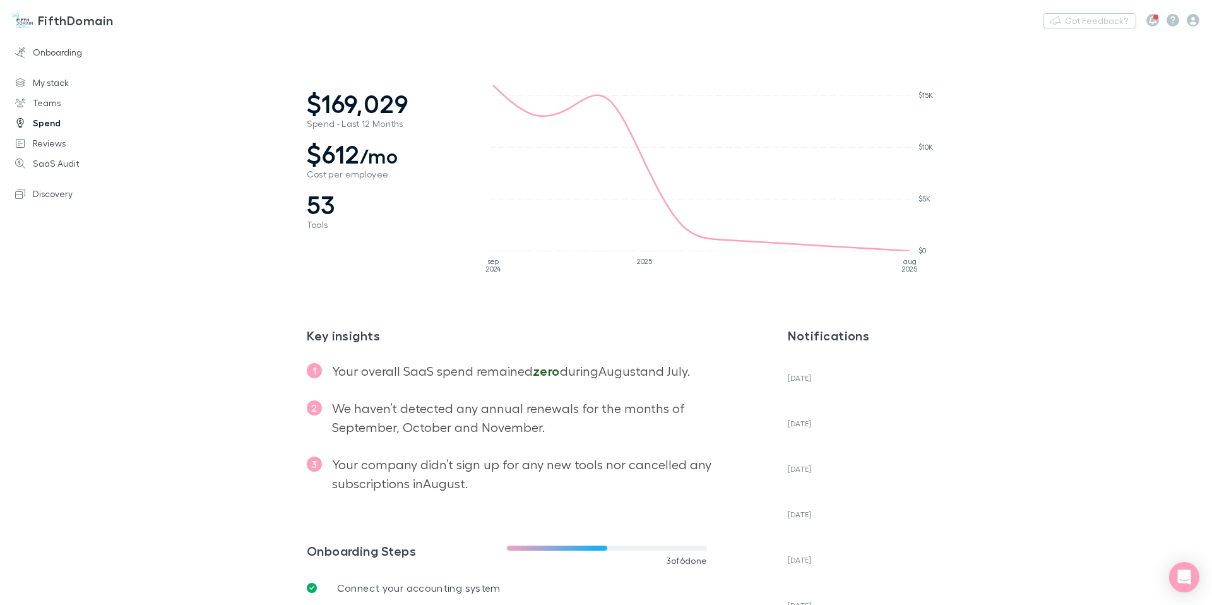
click at [57, 122] on link "Spend" at bounding box center [82, 123] width 158 height 20
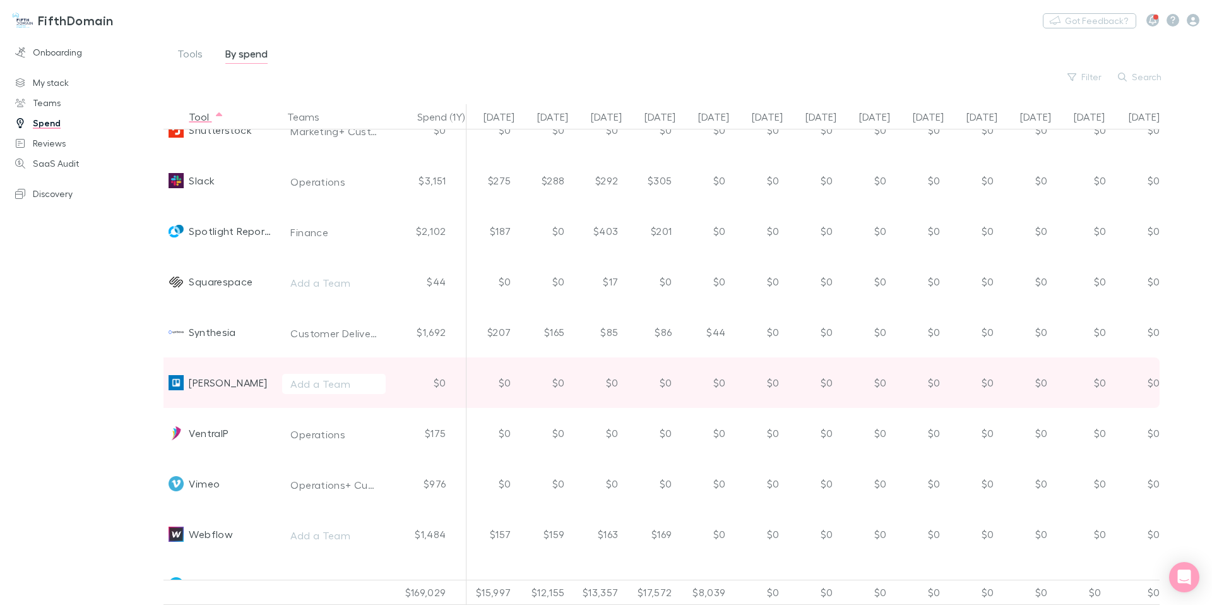
scroll to position [2240, 273]
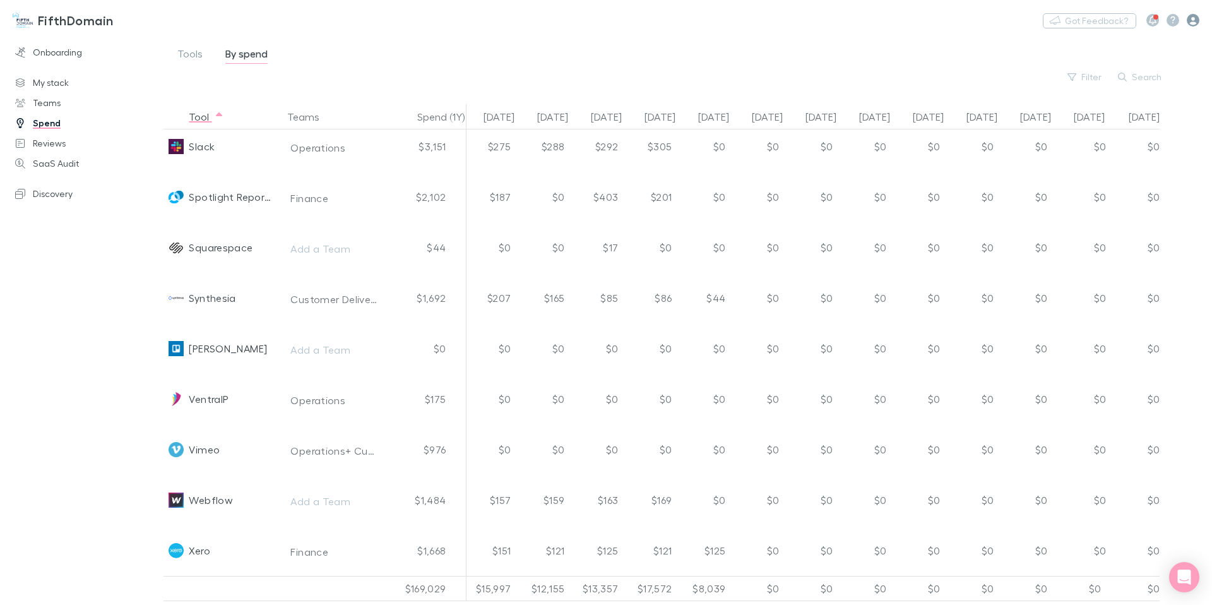
click at [1193, 20] on icon "button" at bounding box center [1192, 20] width 13 height 13
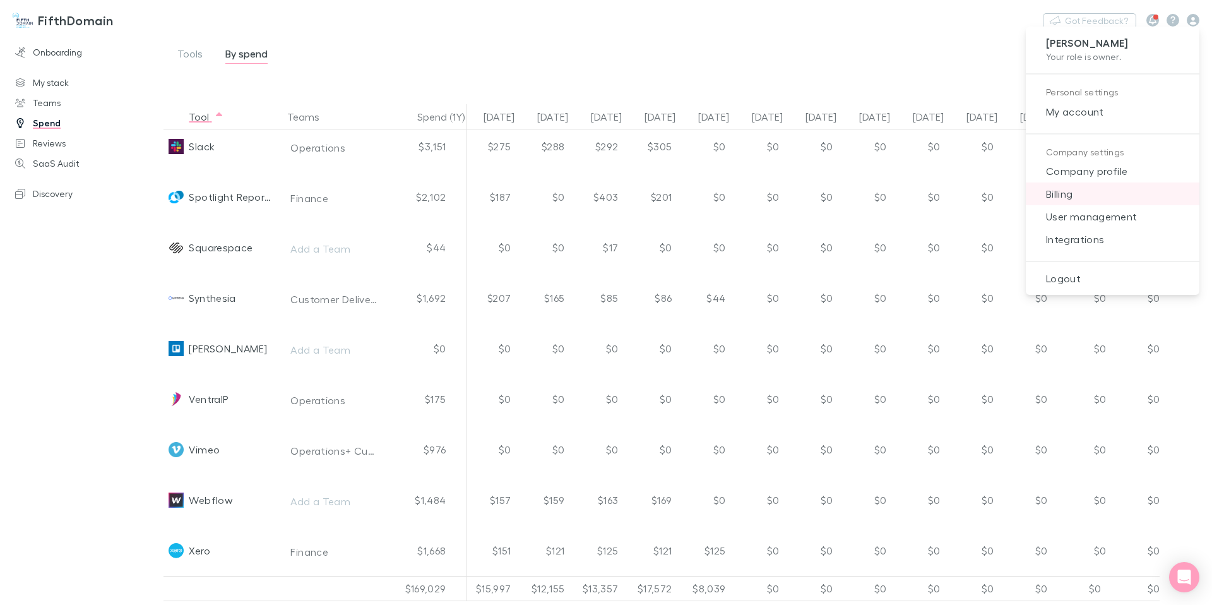
click at [1062, 195] on span "Billing" at bounding box center [1112, 193] width 153 height 15
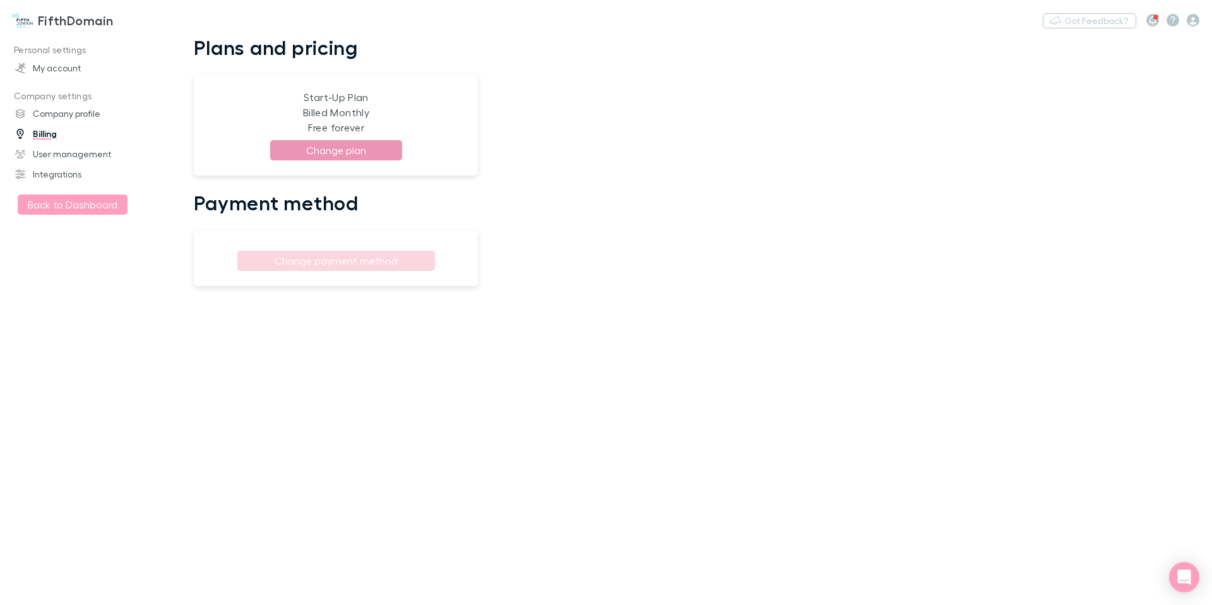
click at [357, 145] on button "Change plan" at bounding box center [336, 150] width 132 height 20
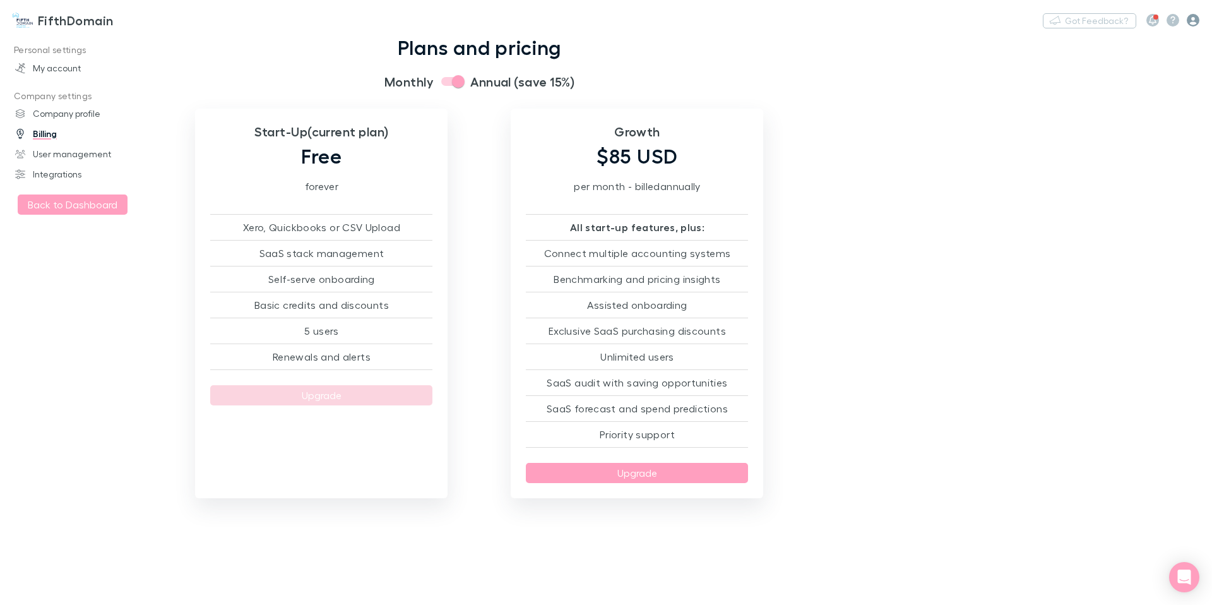
click at [1193, 21] on icon "button" at bounding box center [1192, 20] width 13 height 13
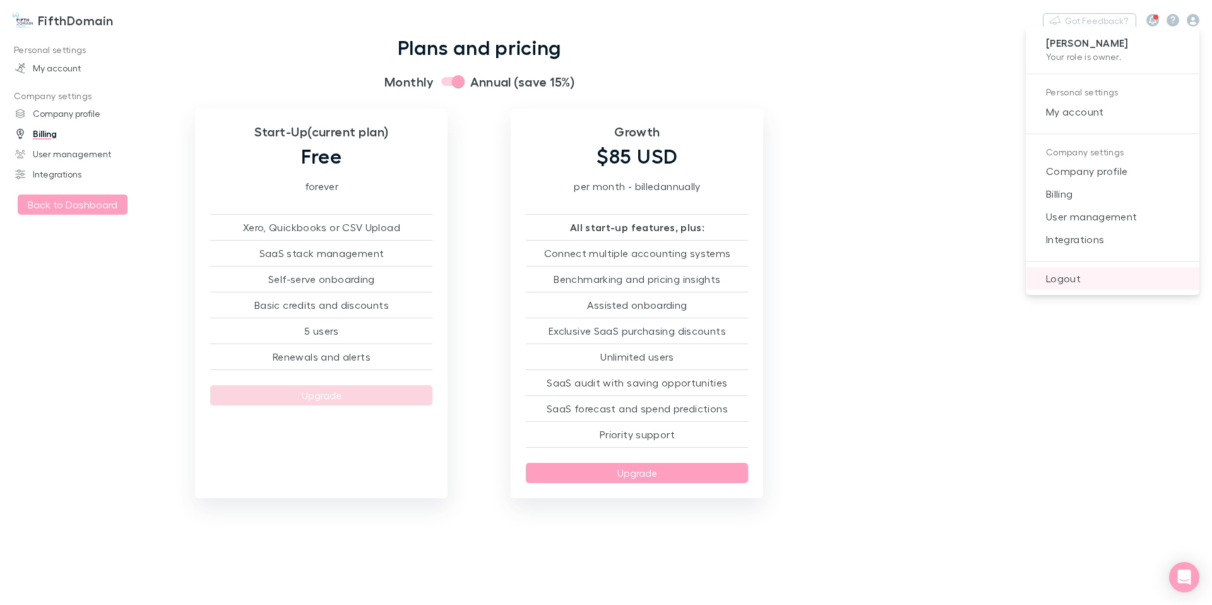
click at [1061, 281] on span "Logout" at bounding box center [1112, 278] width 153 height 15
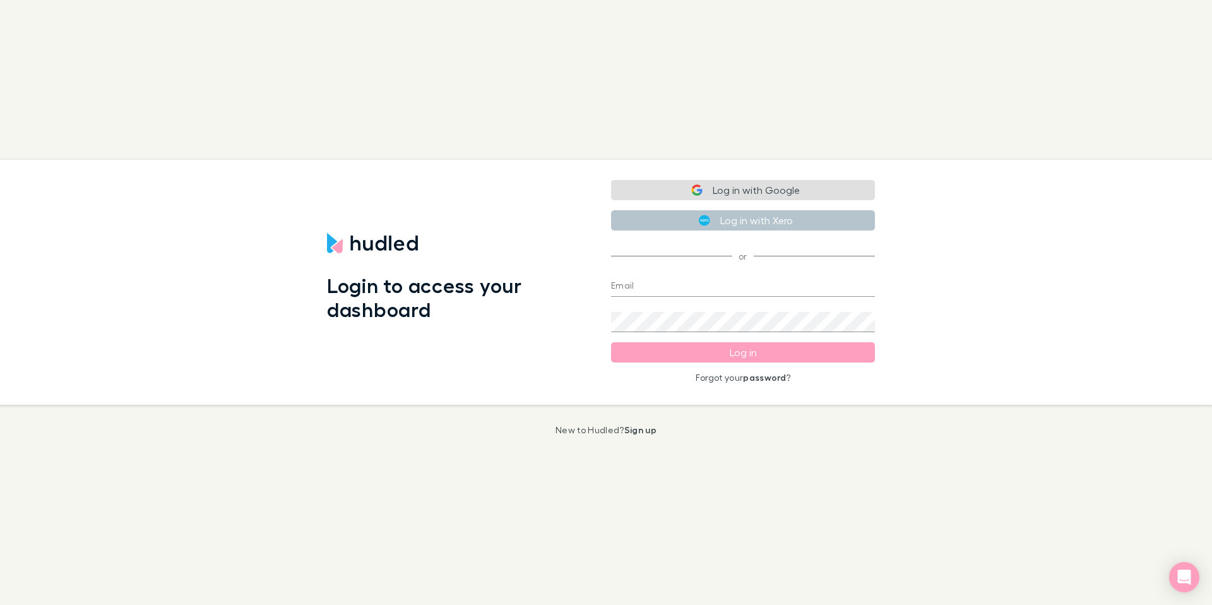
type input "[PERSON_NAME][EMAIL_ADDRESS][DOMAIN_NAME]"
